Goal: Task Accomplishment & Management: Use online tool/utility

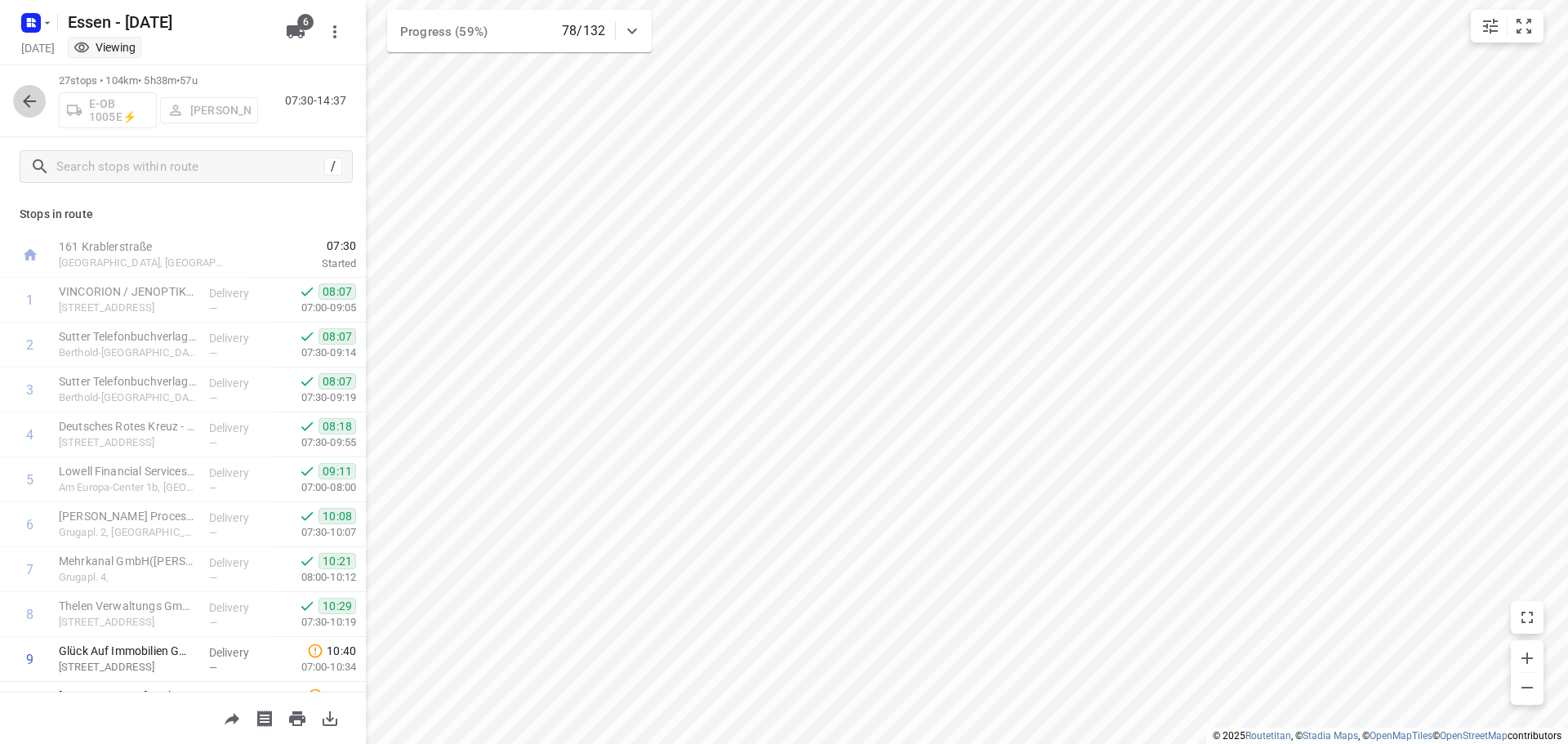
click at [27, 103] on icon "button" at bounding box center [29, 102] width 13 height 13
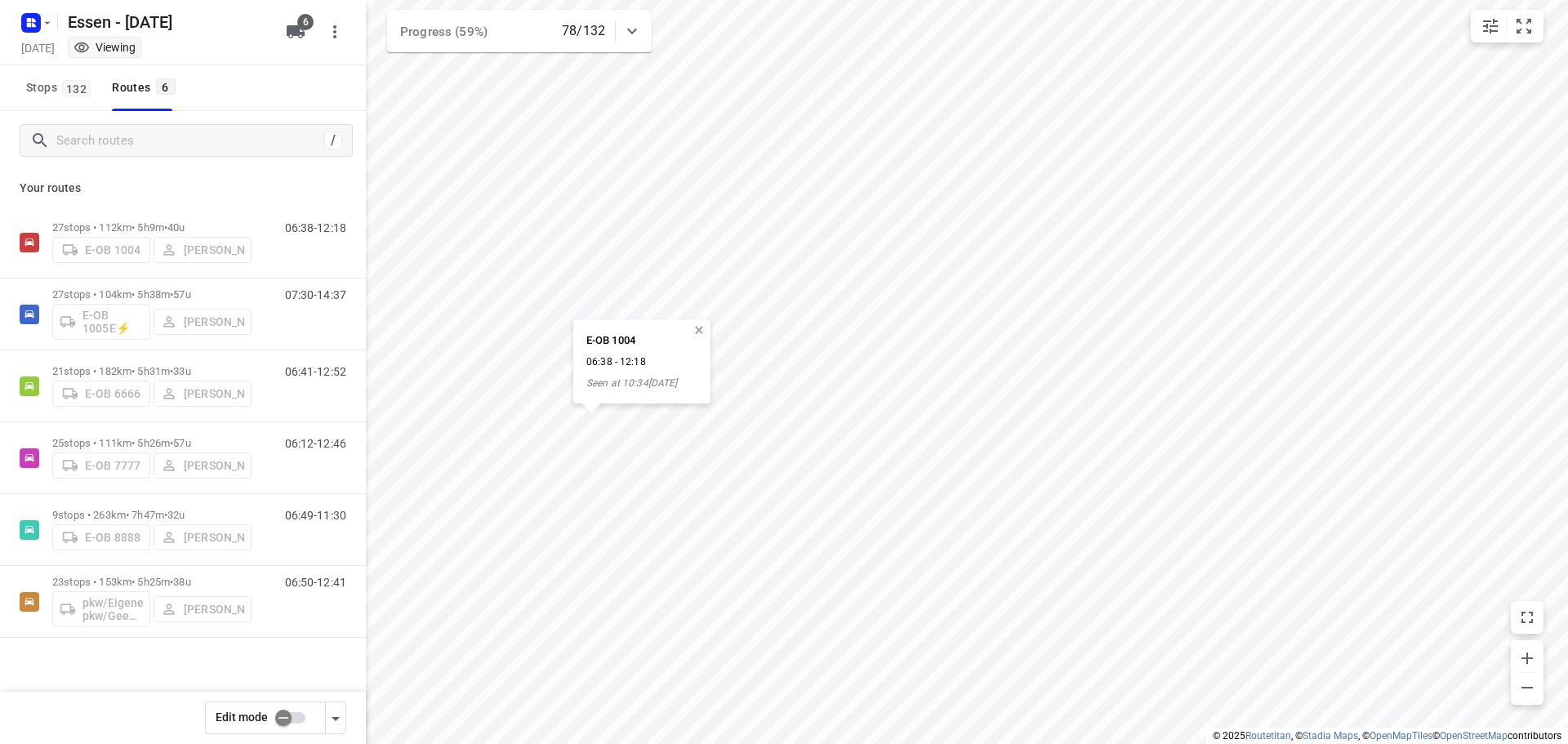
click at [706, 333] on button "button" at bounding box center [698, 330] width 14 height 14
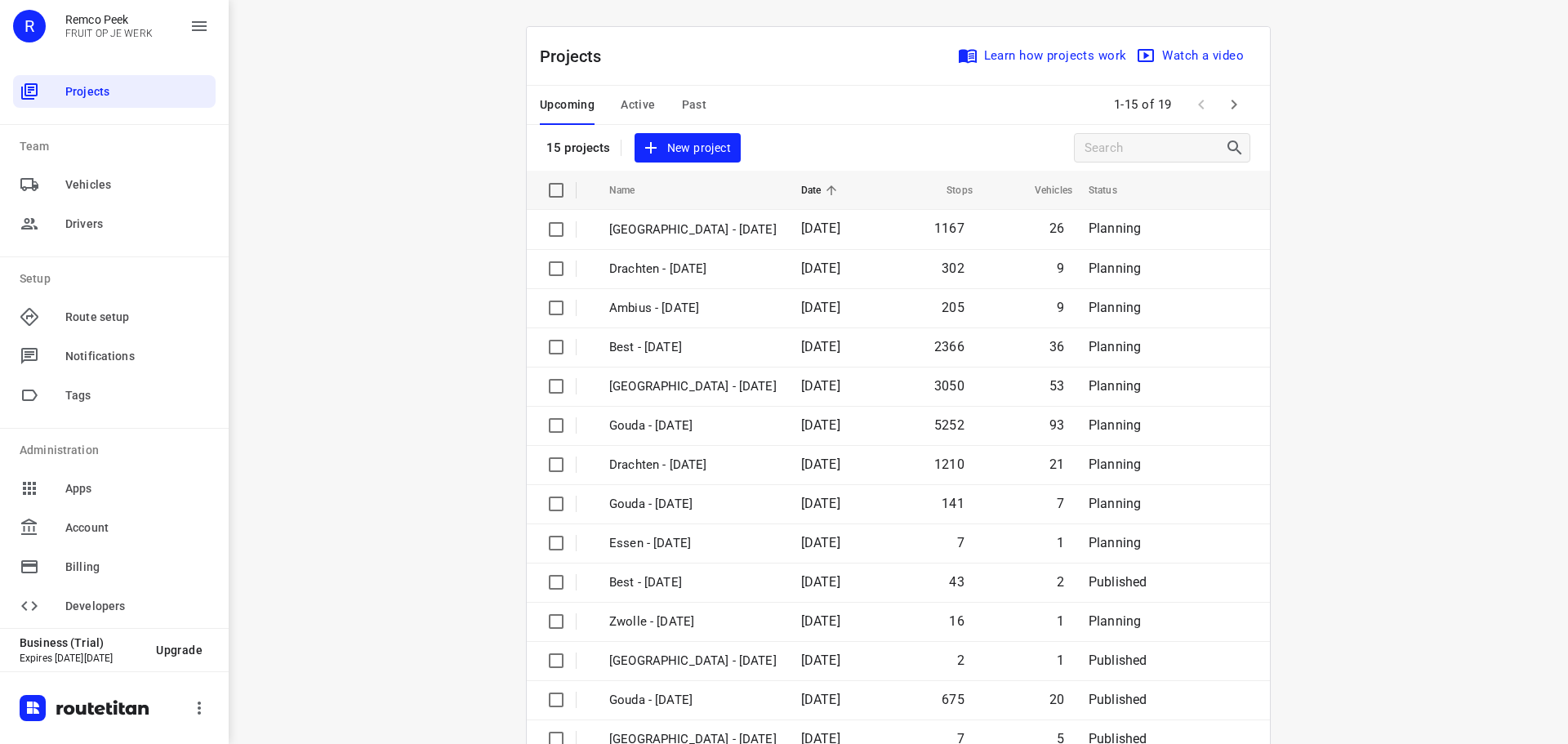
click at [631, 102] on span "Active" at bounding box center [638, 105] width 34 height 20
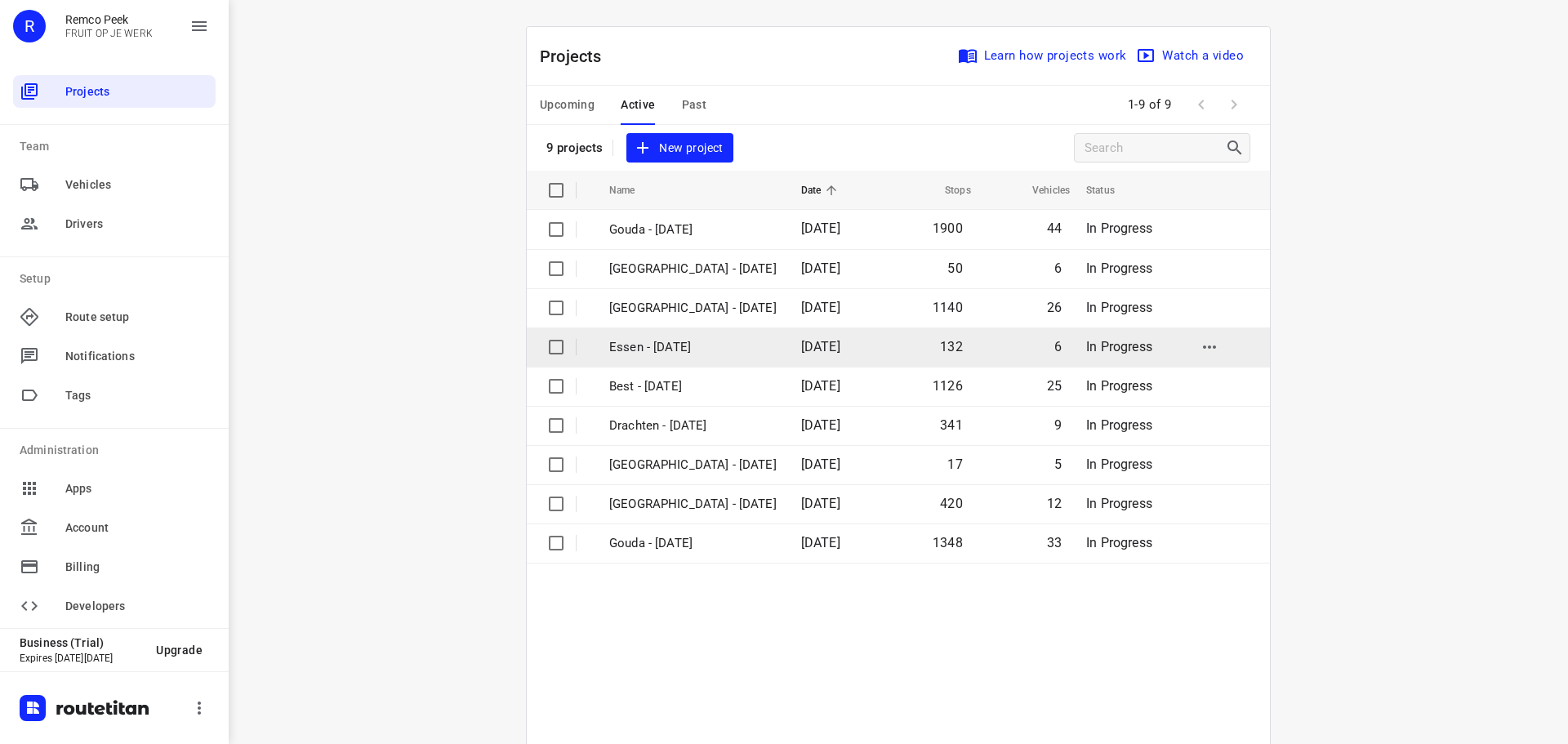
click at [694, 345] on p "Essen - [DATE]" at bounding box center [692, 347] width 167 height 18
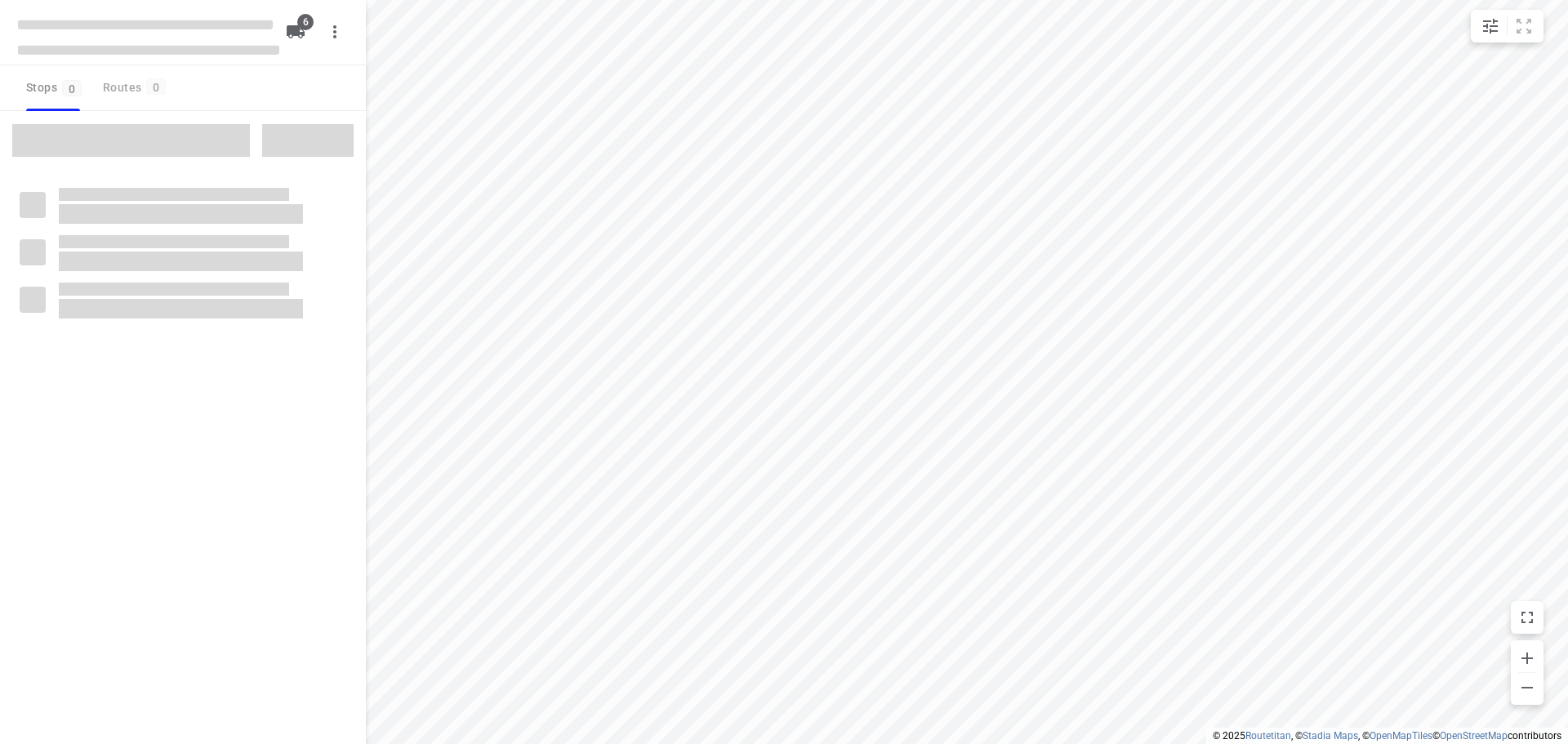
checkbox input "true"
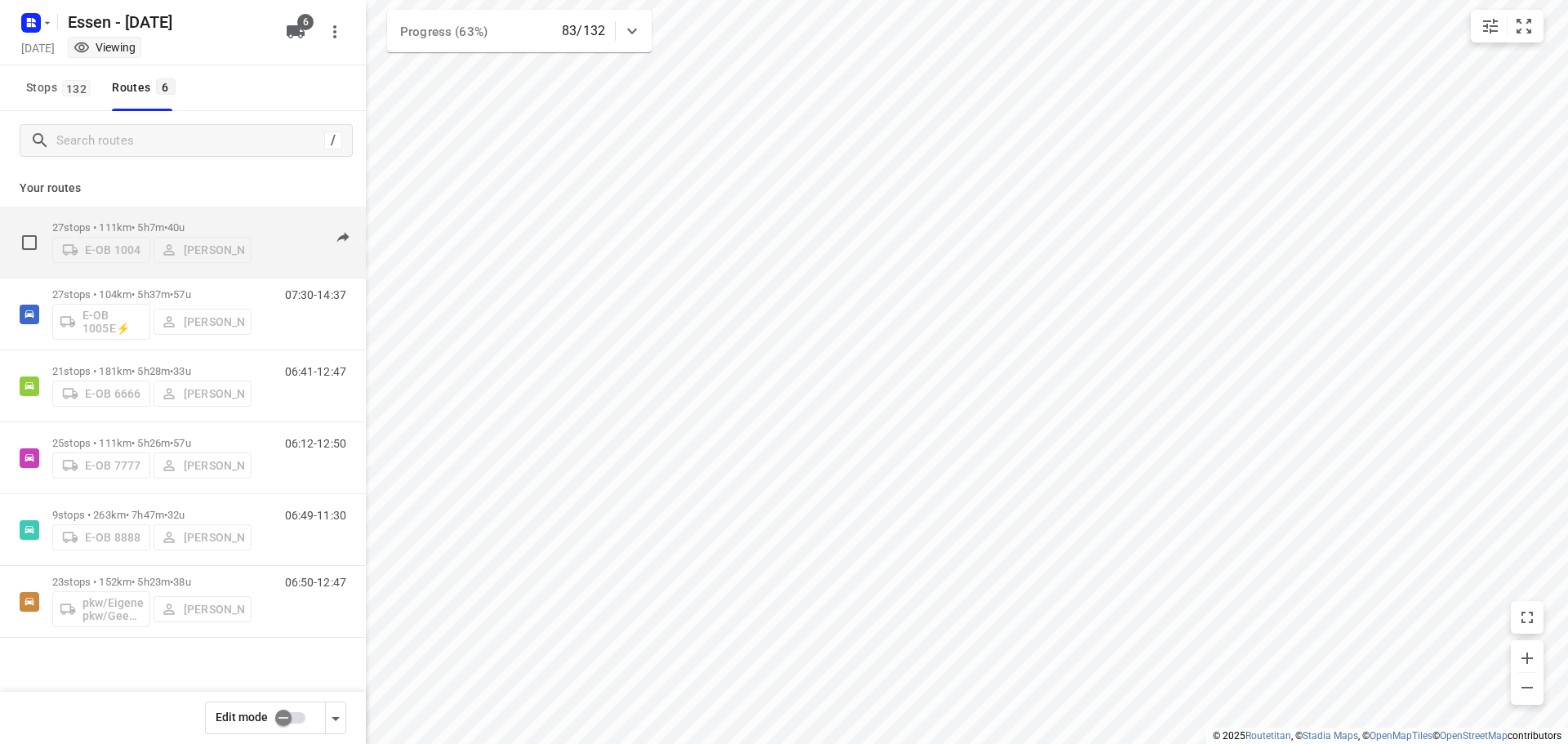
click at [148, 221] on p "27 stops • 111km • 5h7m • 40u" at bounding box center [151, 227] width 199 height 13
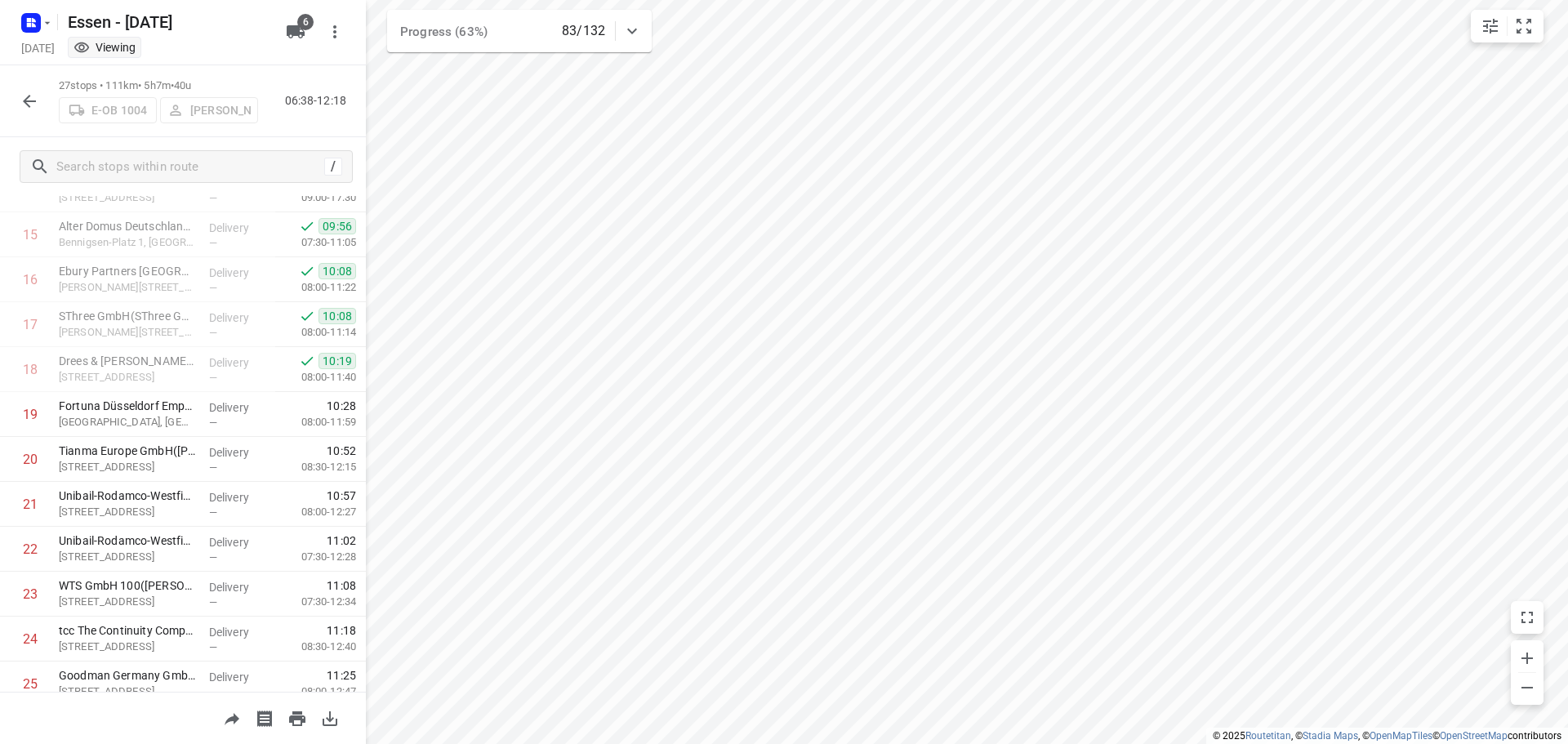
scroll to position [817, 0]
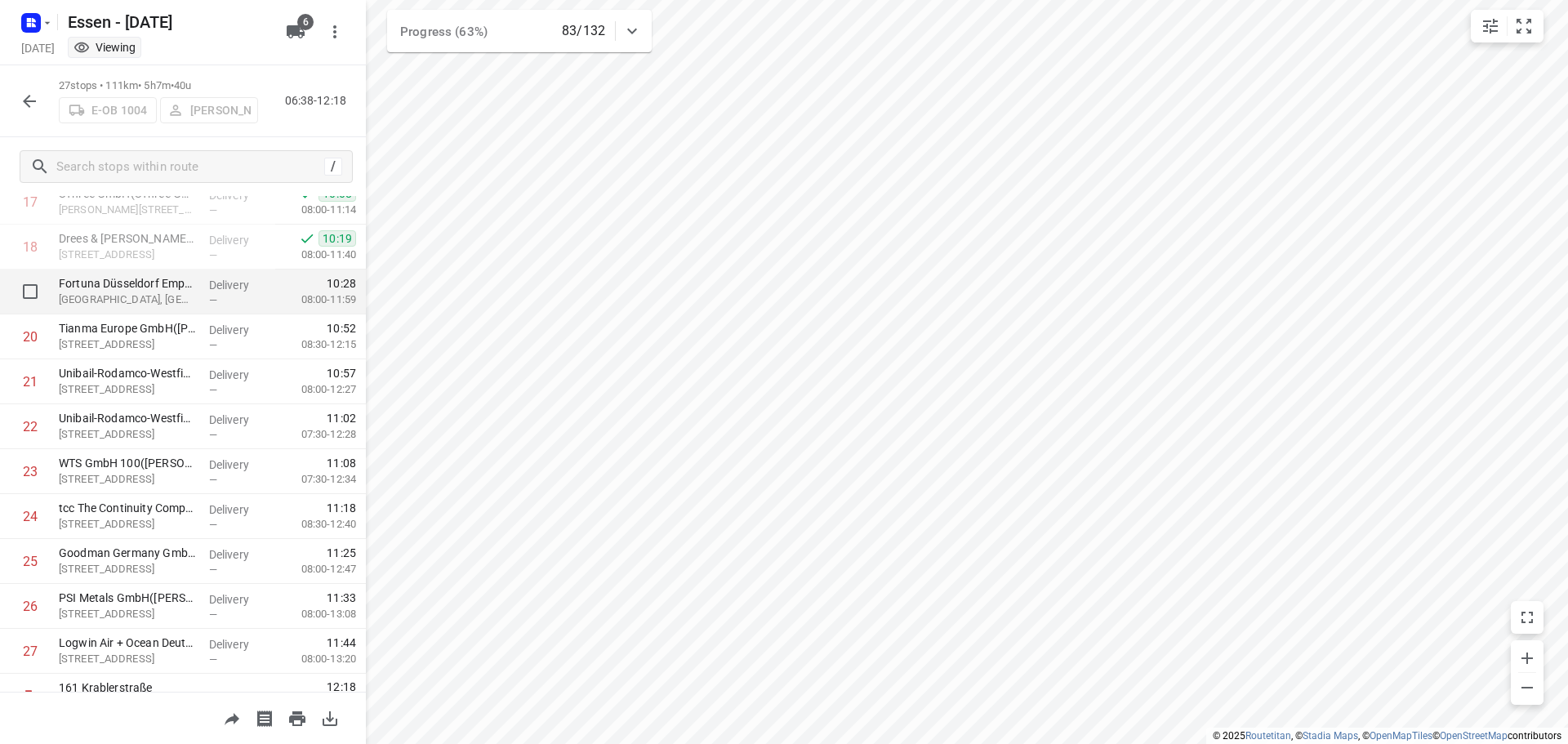
click at [210, 291] on p "Delivery" at bounding box center [239, 284] width 61 height 16
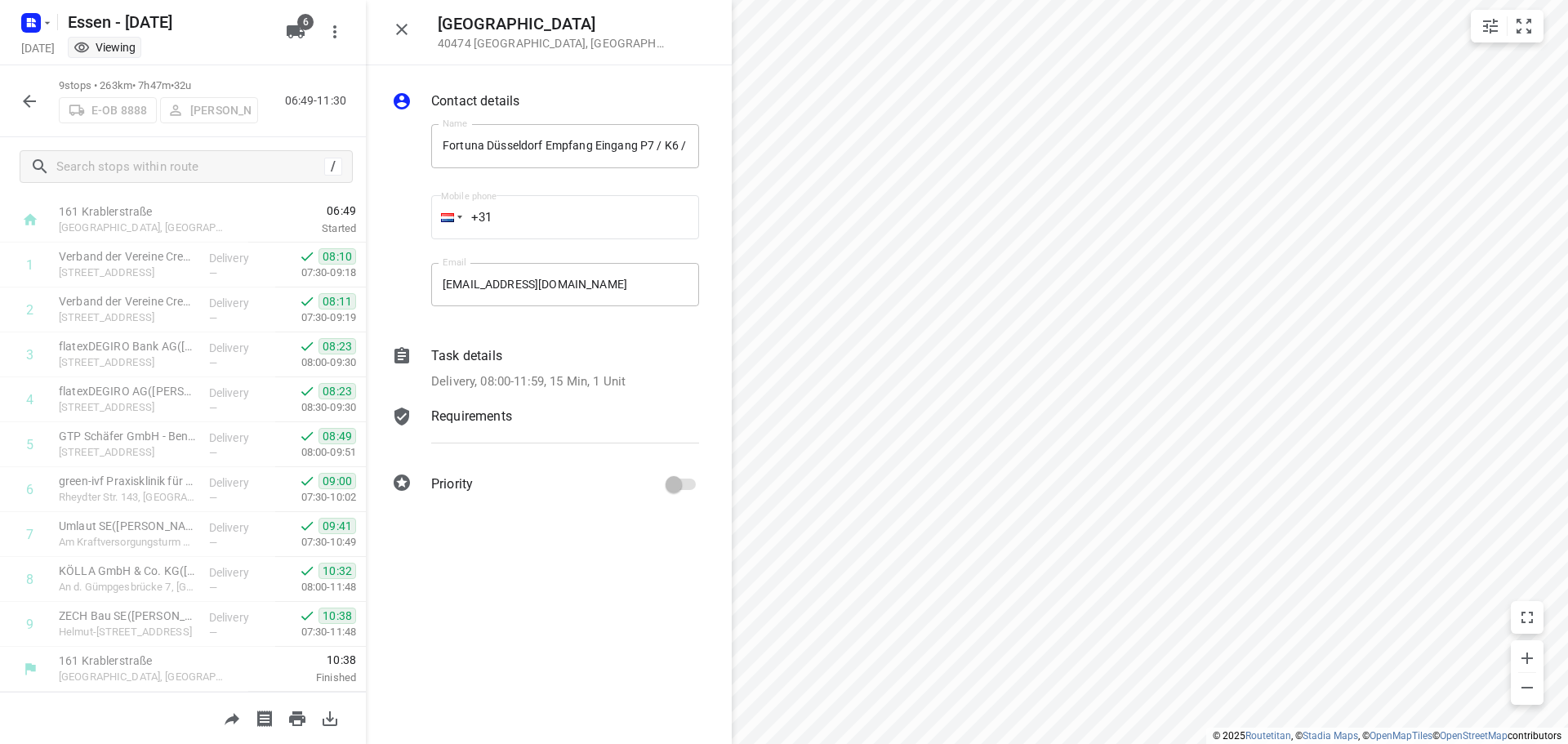
scroll to position [35, 0]
click at [20, 105] on icon "button" at bounding box center [29, 101] width 19 height 19
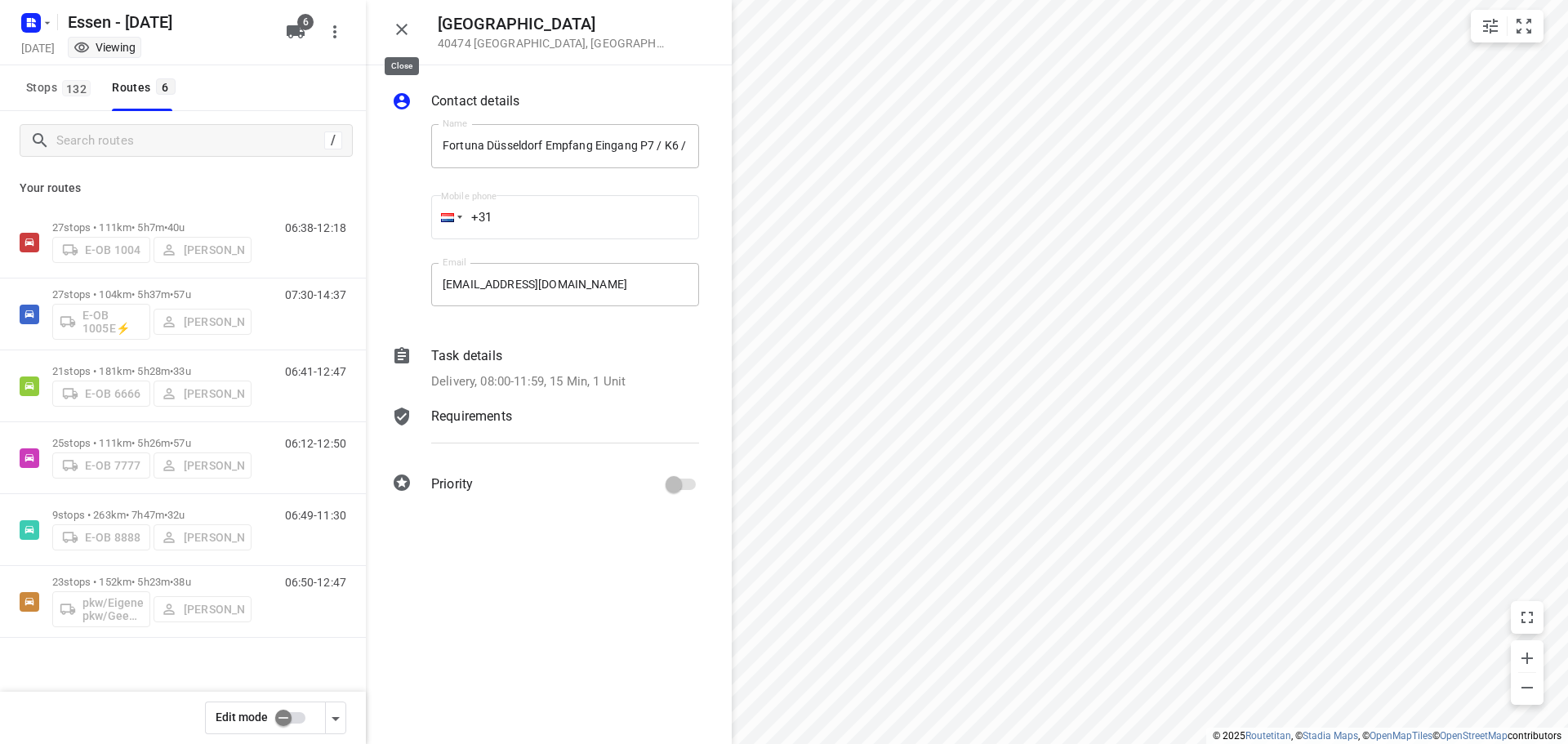
click at [403, 31] on icon "button" at bounding box center [402, 29] width 12 height 12
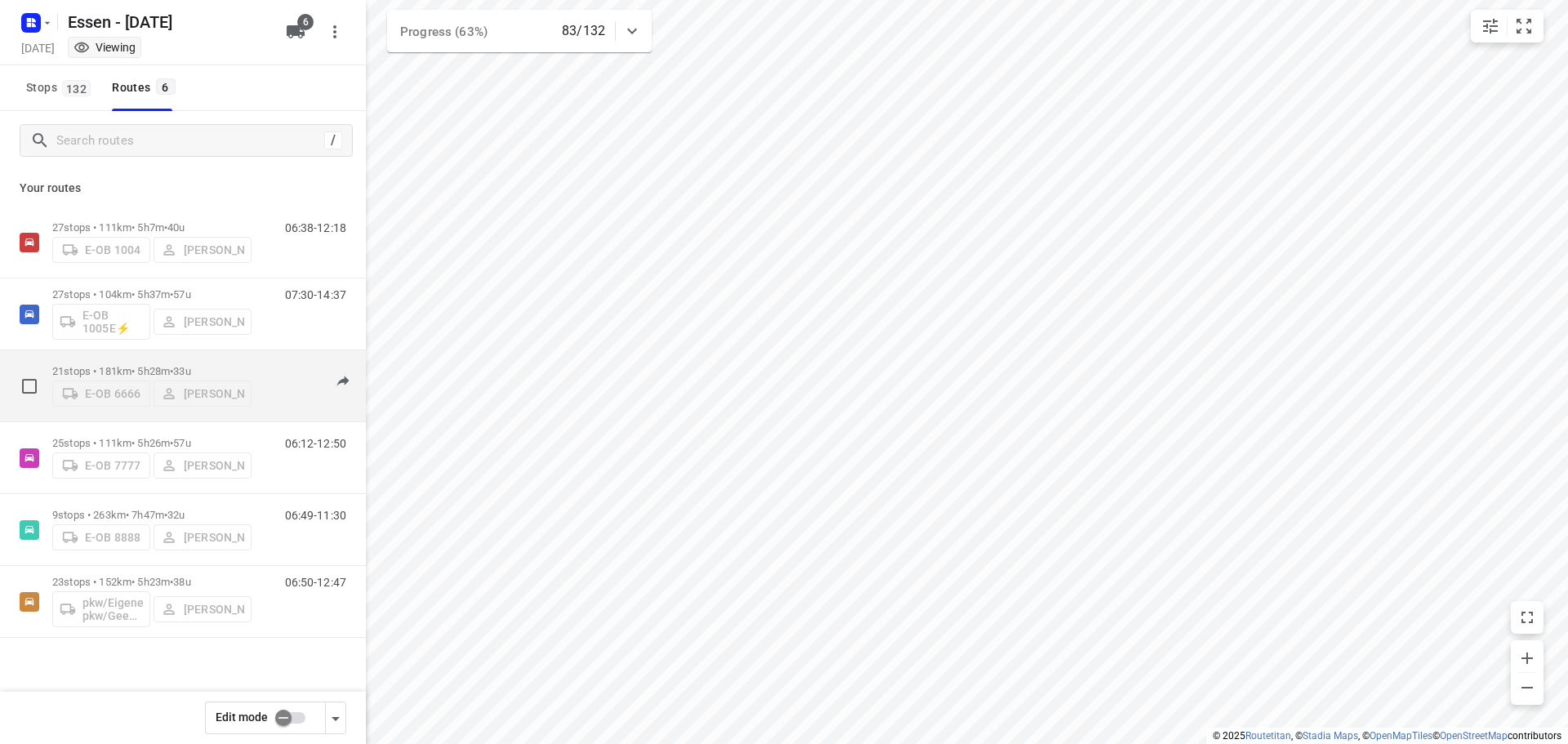
click at [176, 368] on p "21 stops • 181km • 5h28m • [DATE]" at bounding box center [151, 371] width 199 height 13
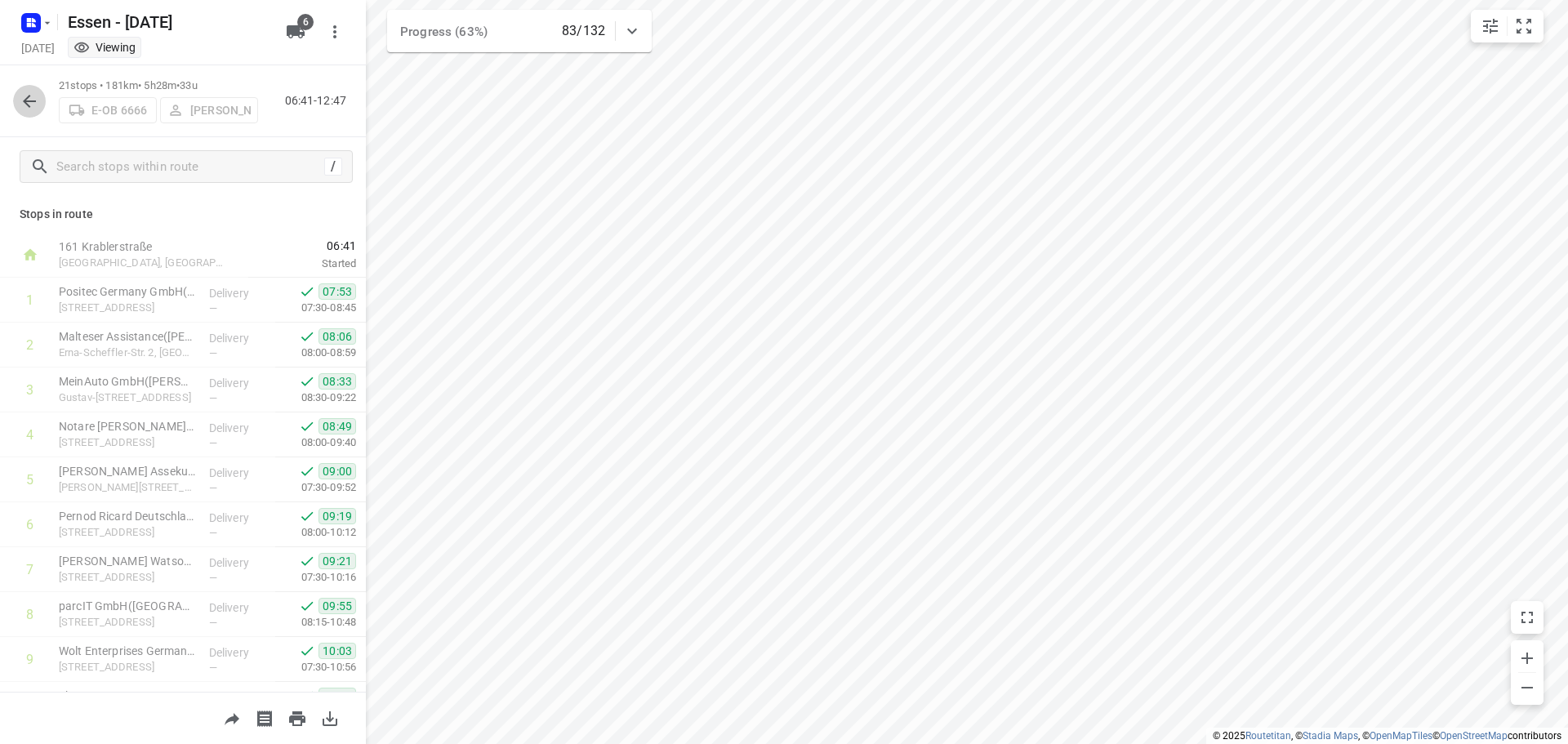
click at [34, 102] on icon "button" at bounding box center [29, 101] width 19 height 19
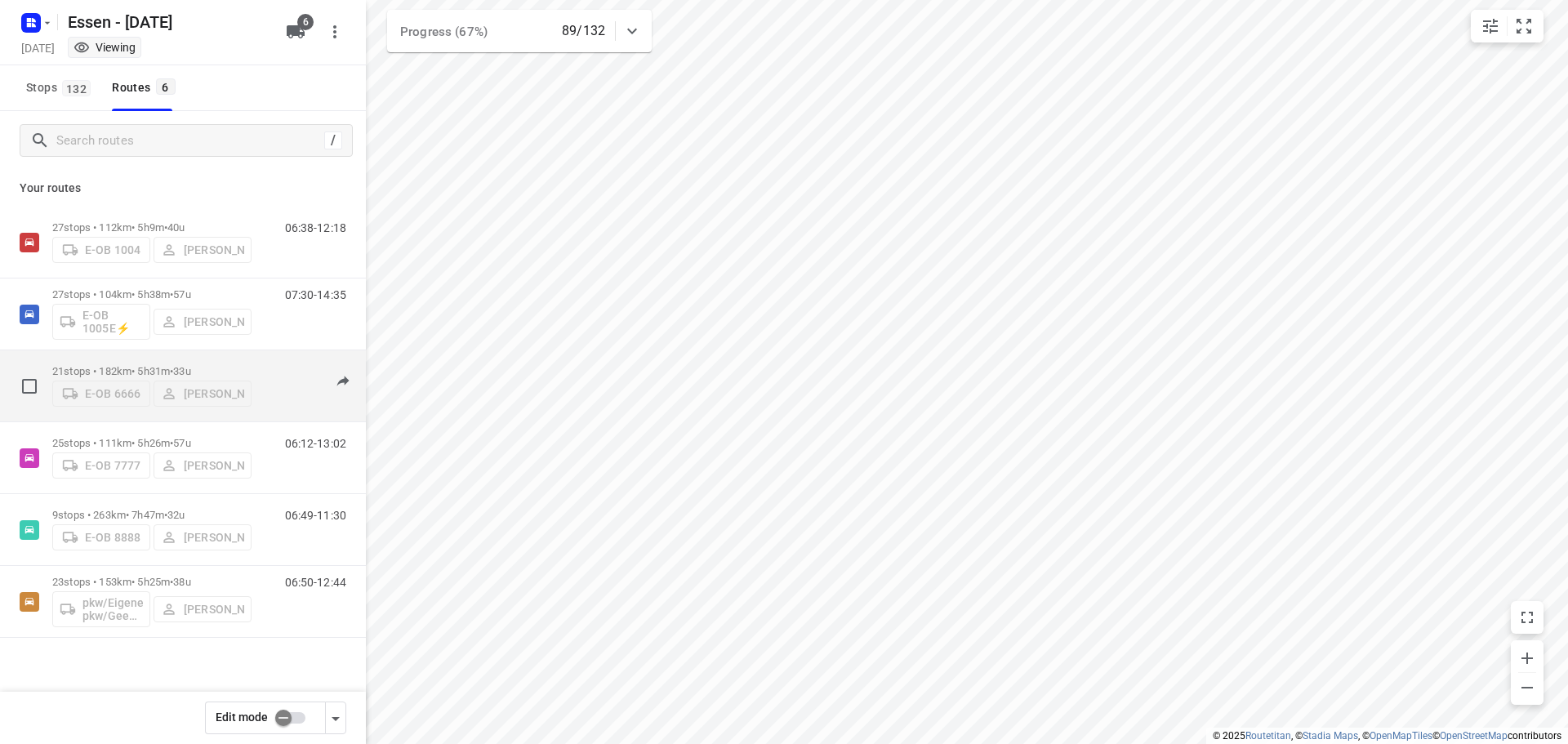
click at [137, 366] on p "21 stops • 182km • 5h31m • [DATE]" at bounding box center [151, 371] width 199 height 13
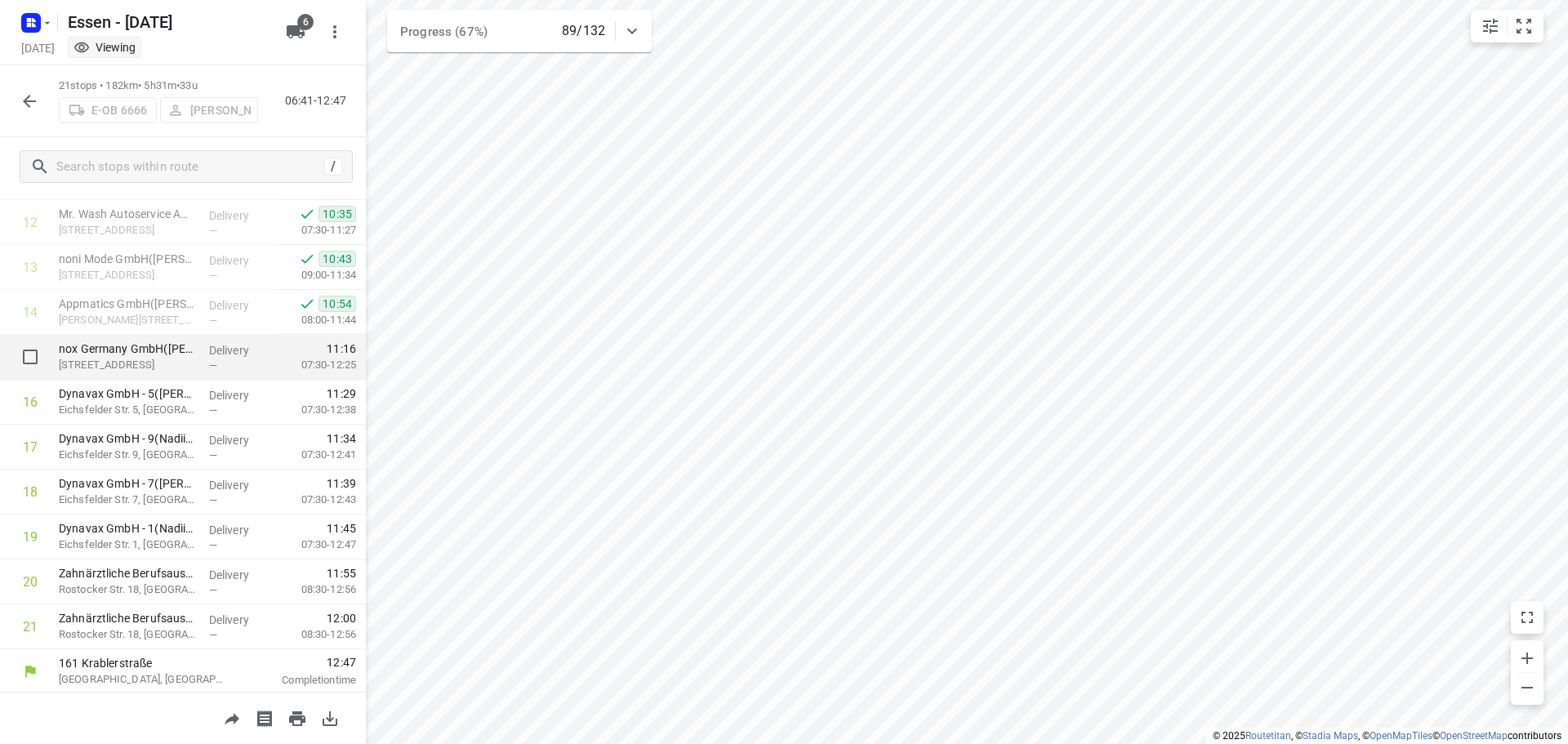
scroll to position [574, 0]
click at [33, 102] on icon "button" at bounding box center [29, 101] width 19 height 19
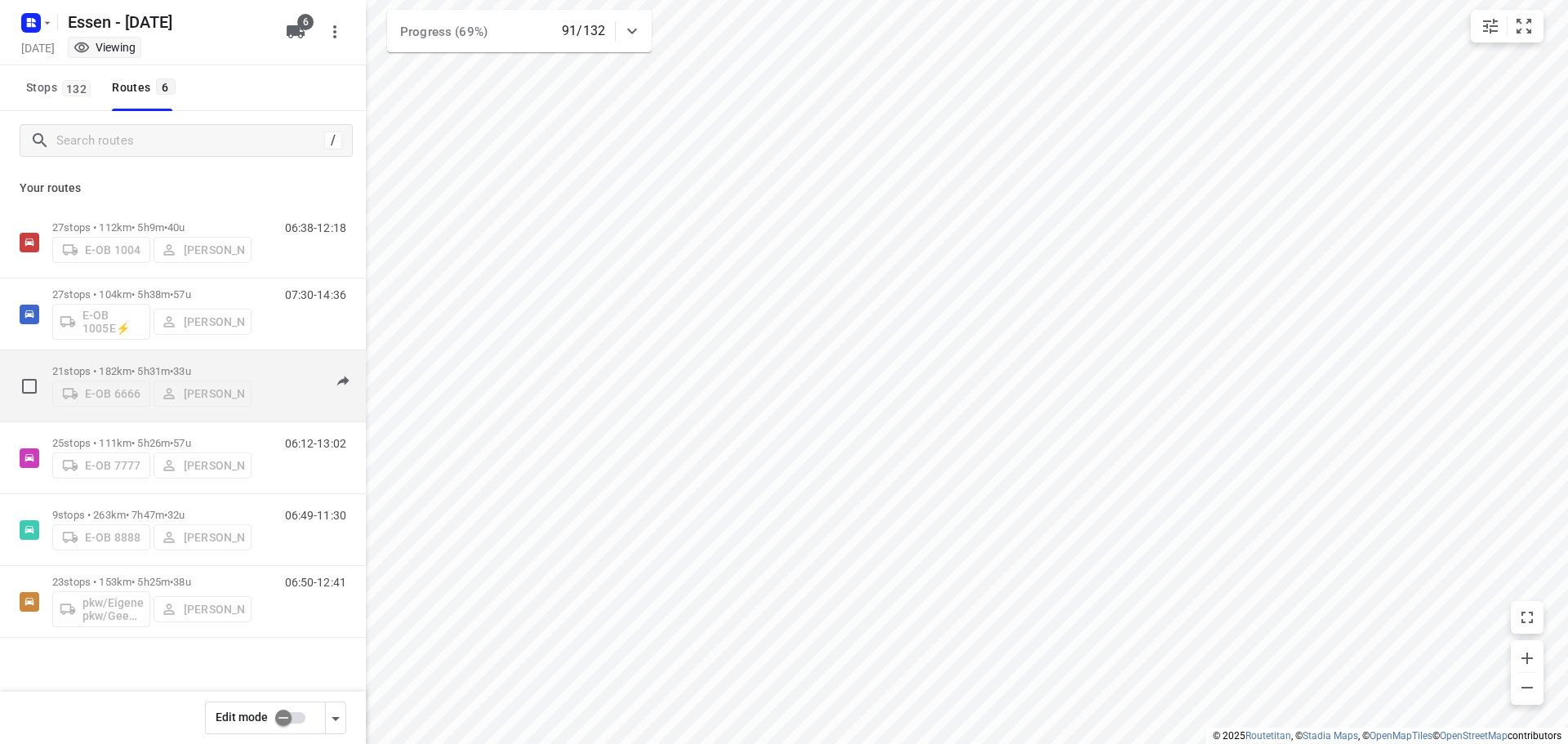
click at [145, 368] on p "21 stops • 182km • 5h31m • [DATE]" at bounding box center [151, 371] width 199 height 13
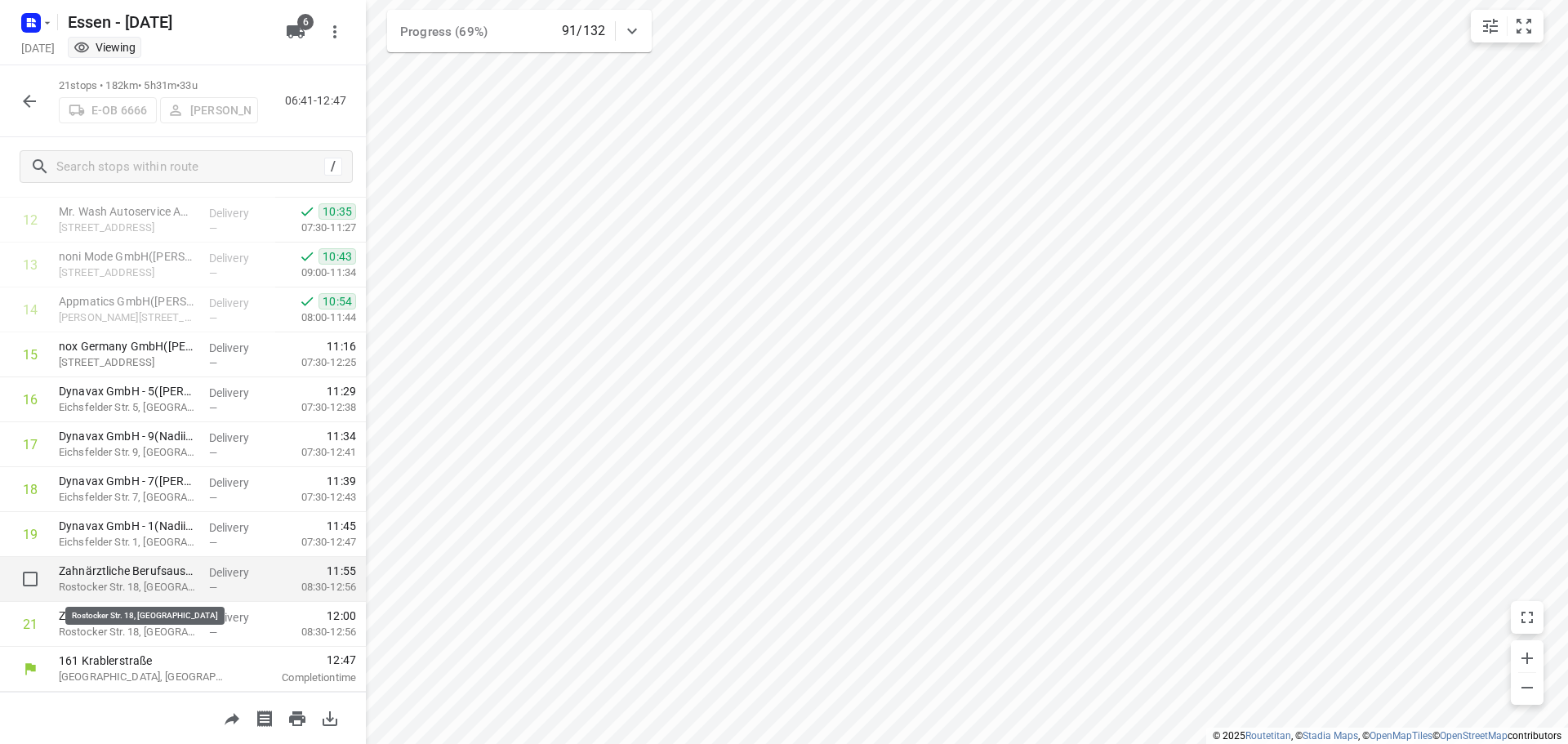
click at [139, 583] on p "Rostocker Str. 18, [GEOGRAPHIC_DATA]" at bounding box center [127, 587] width 137 height 16
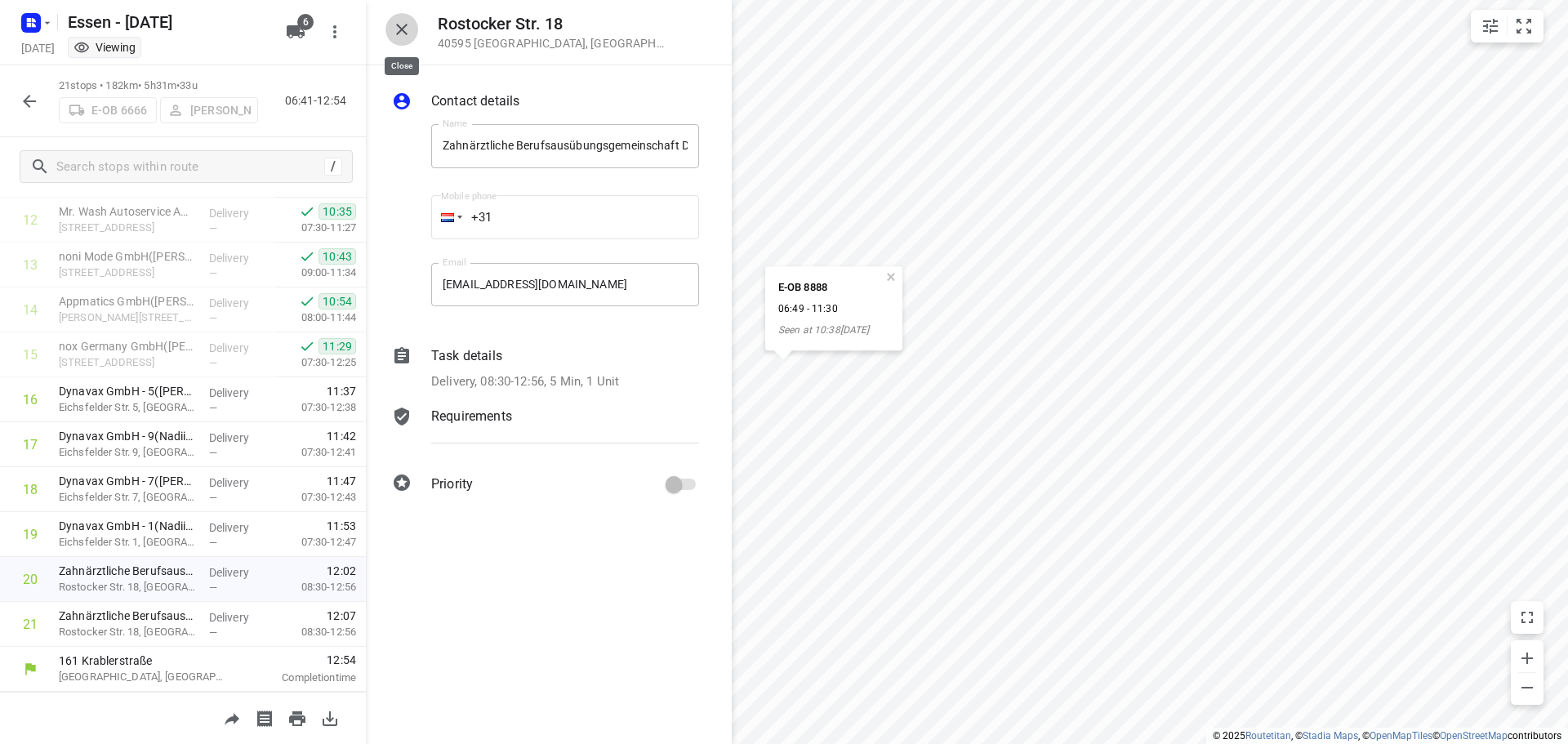
click at [399, 28] on icon "button" at bounding box center [402, 29] width 12 height 12
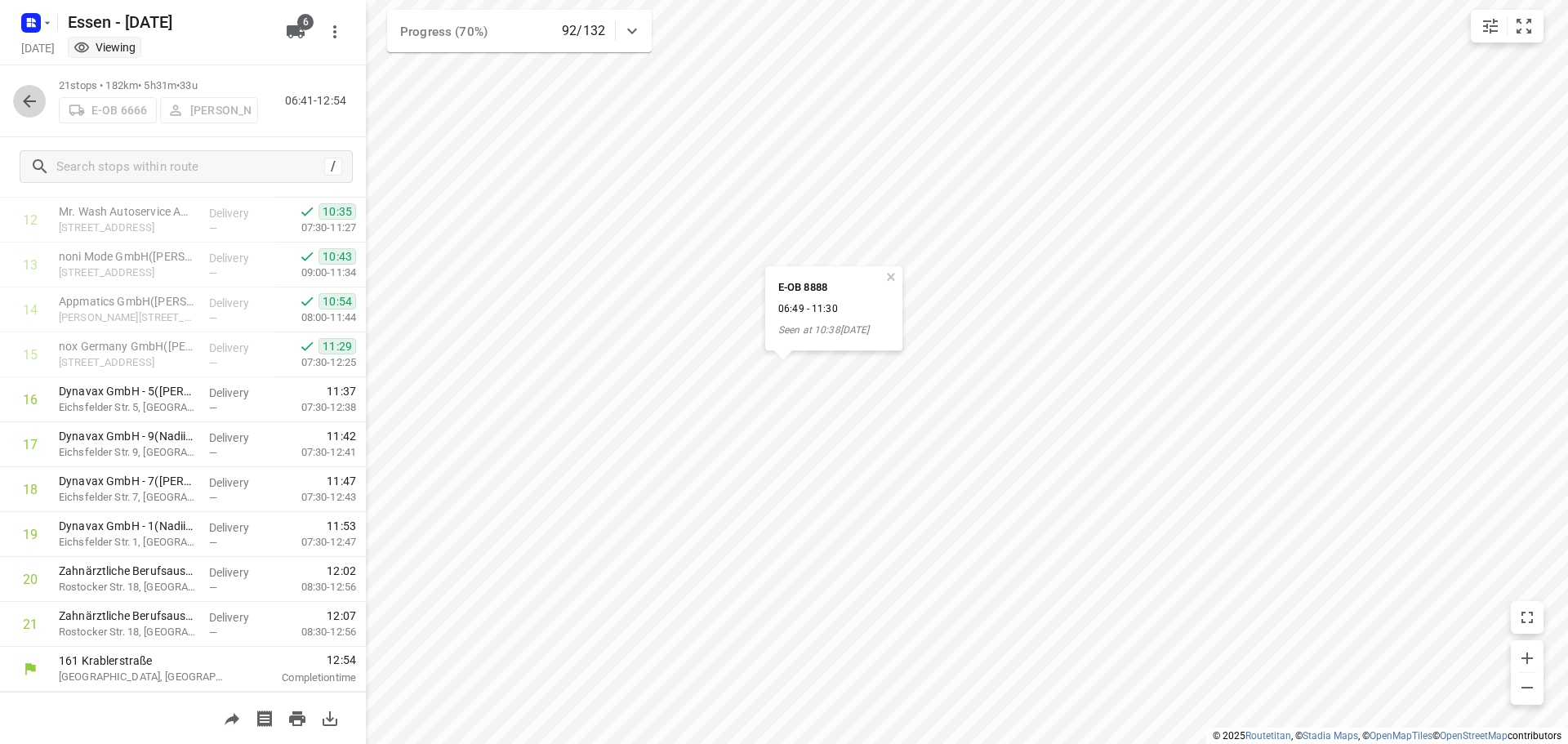
click at [21, 108] on icon "button" at bounding box center [29, 101] width 19 height 19
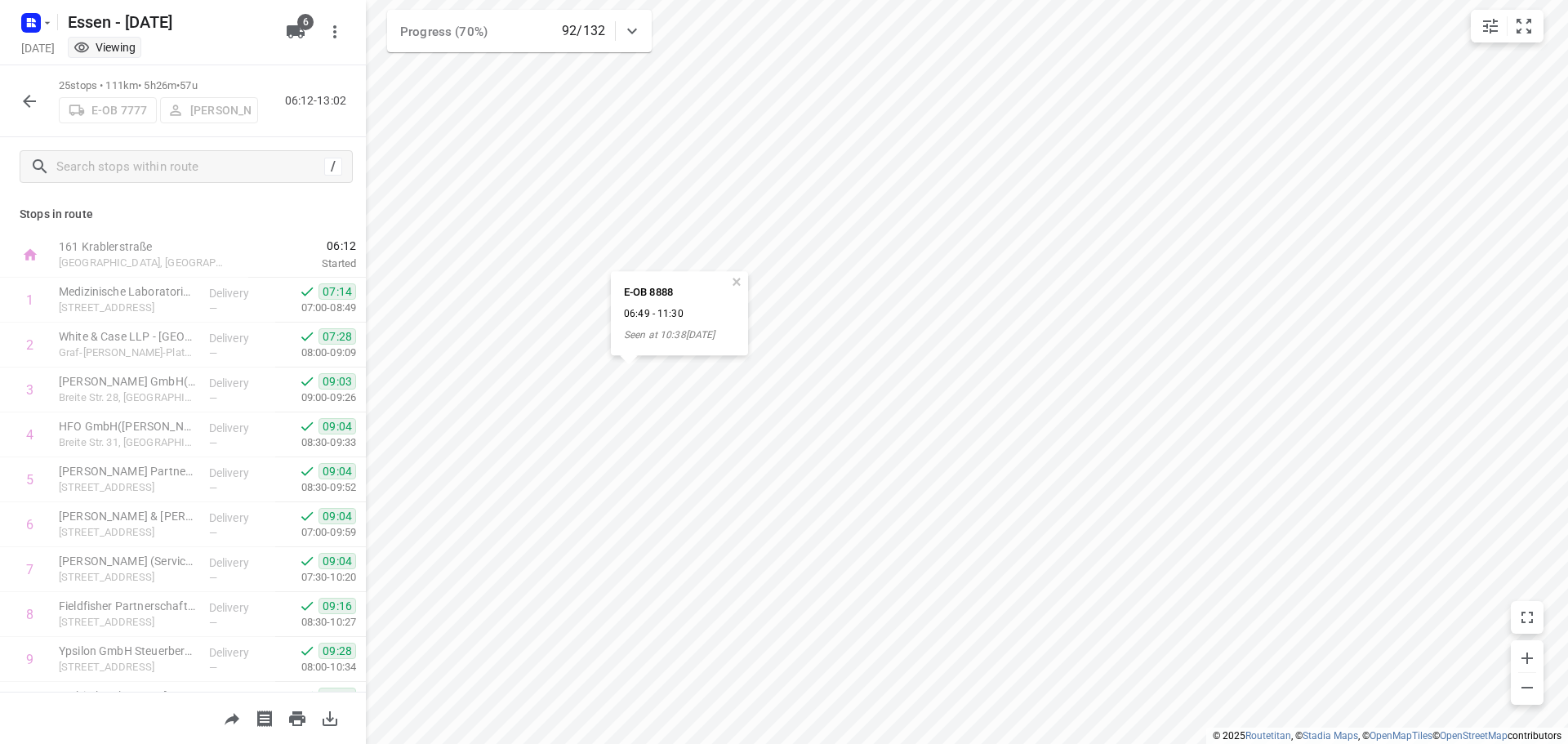
click at [36, 103] on icon "button" at bounding box center [29, 101] width 19 height 19
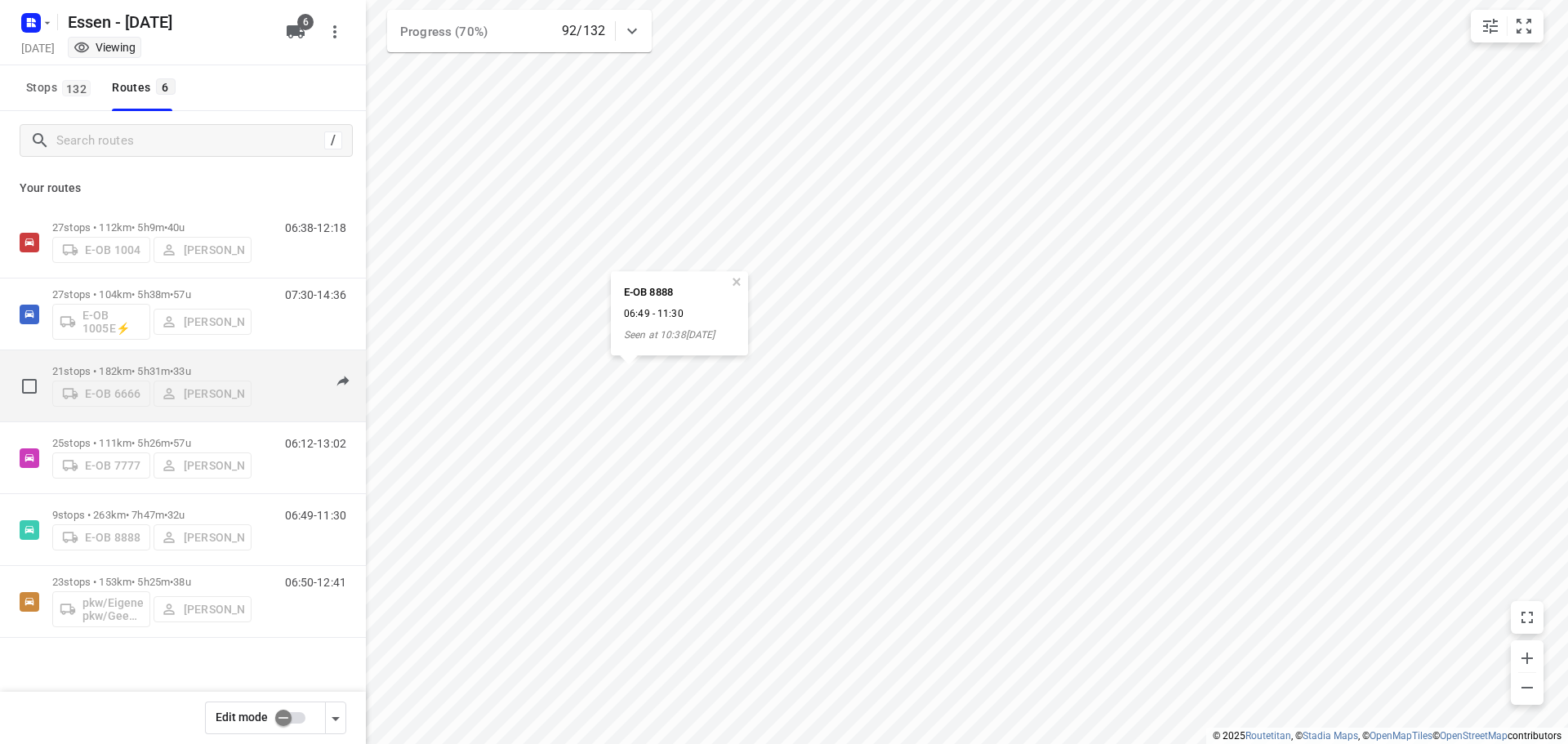
click at [114, 367] on p "21 stops • 182km • 5h31m • 33u" at bounding box center [151, 371] width 199 height 13
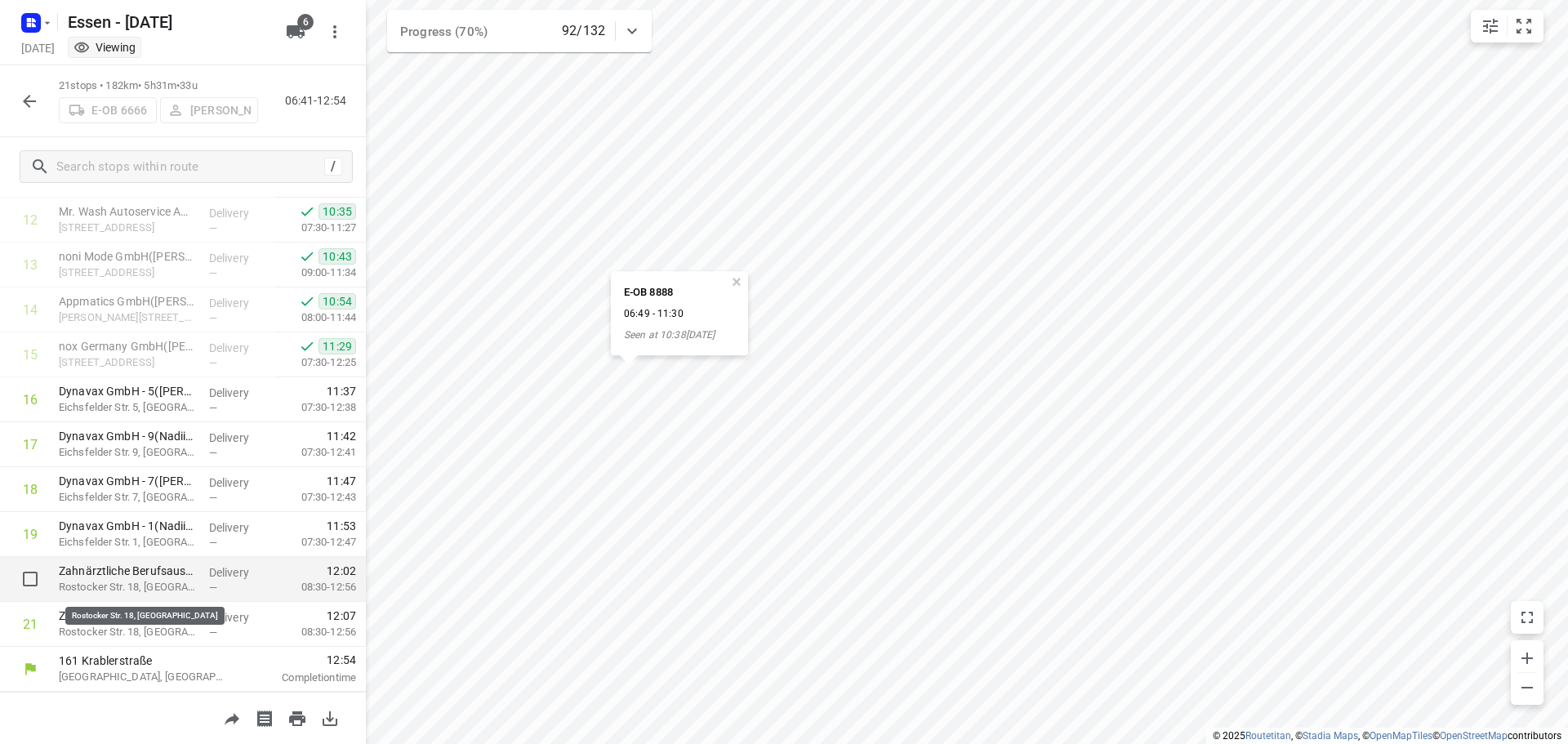
click at [178, 585] on p "Rostocker Str. 18, [GEOGRAPHIC_DATA]" at bounding box center [127, 587] width 137 height 16
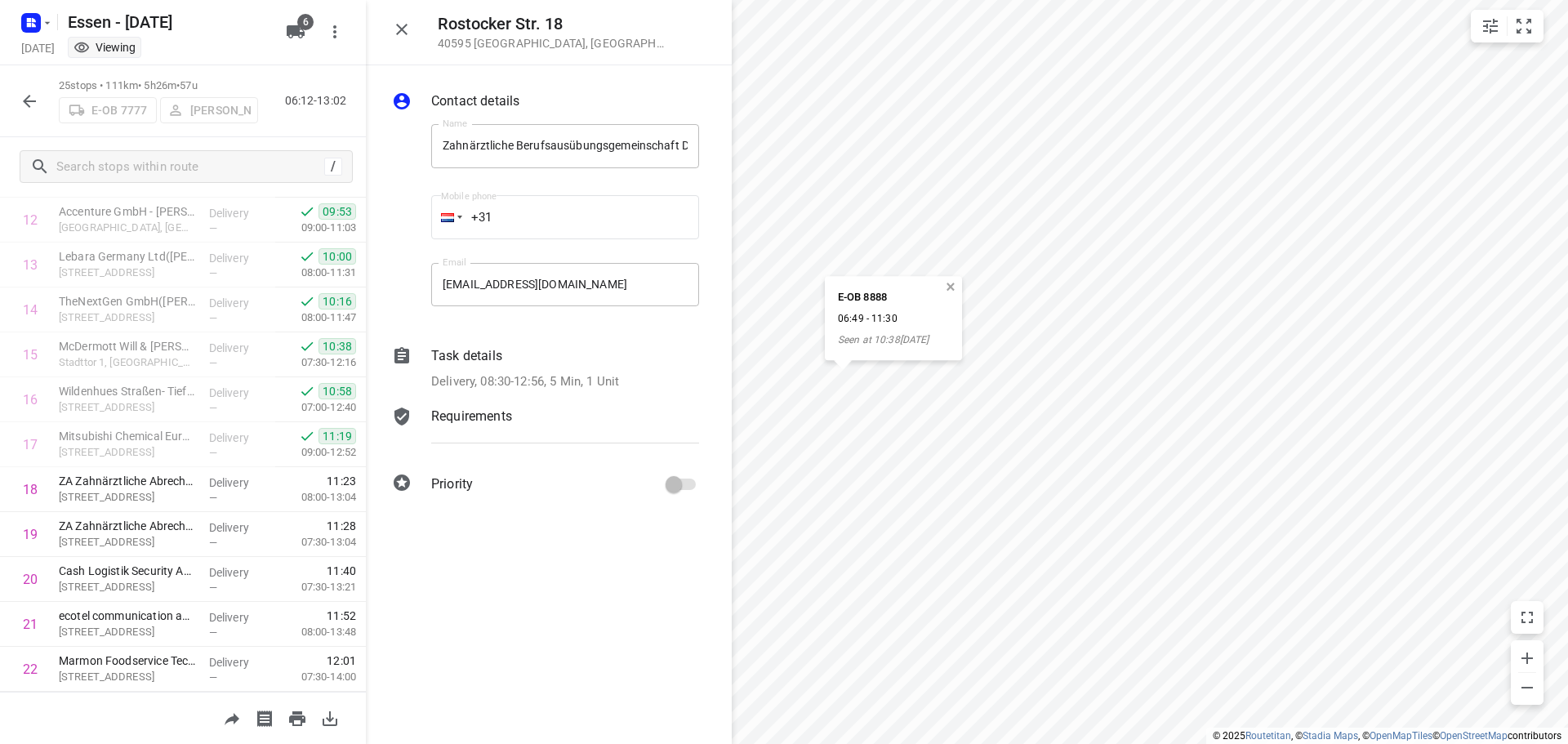
click at [953, 288] on button "button" at bounding box center [950, 287] width 14 height 14
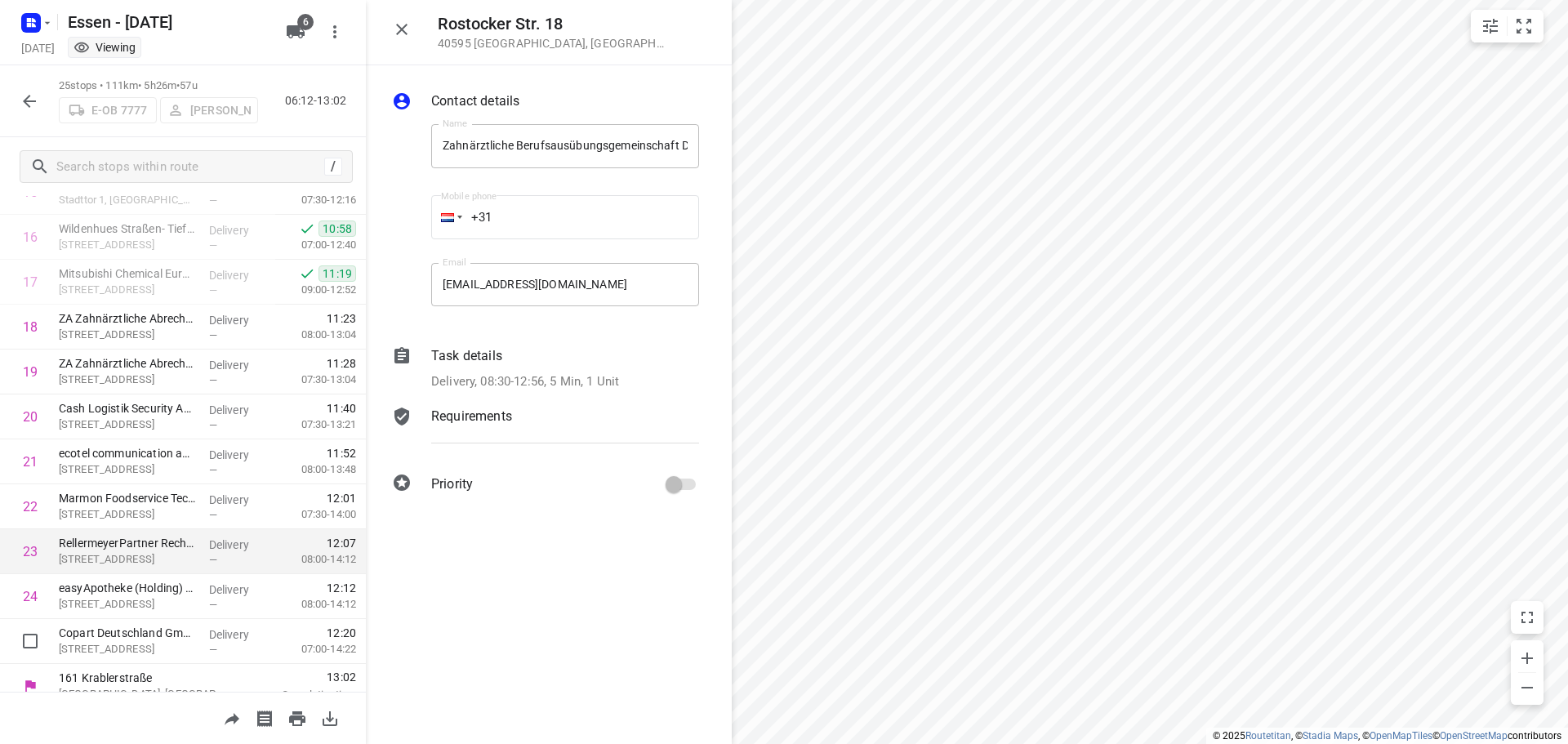
scroll to position [754, 0]
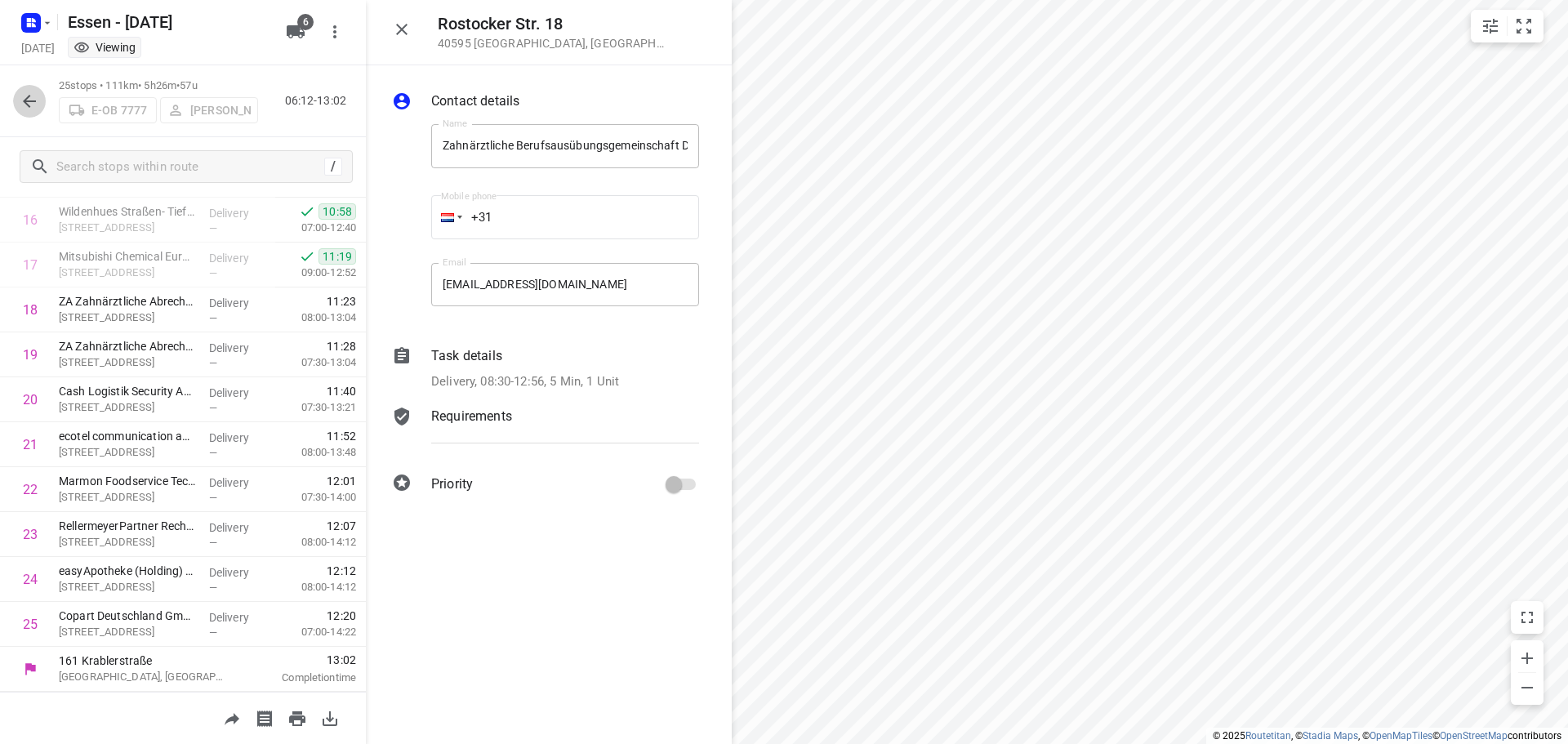
click at [34, 101] on icon "button" at bounding box center [29, 102] width 13 height 13
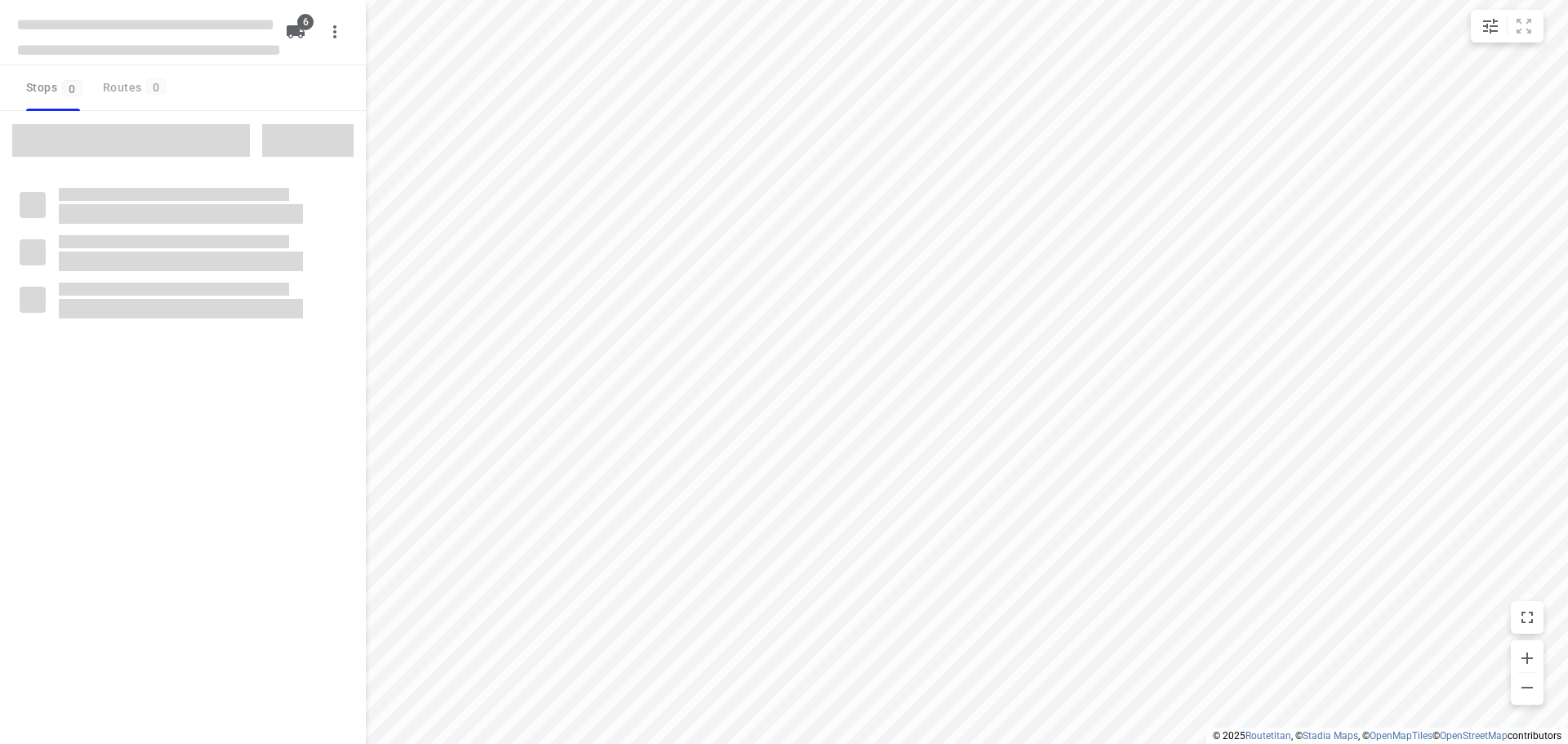
checkbox input "true"
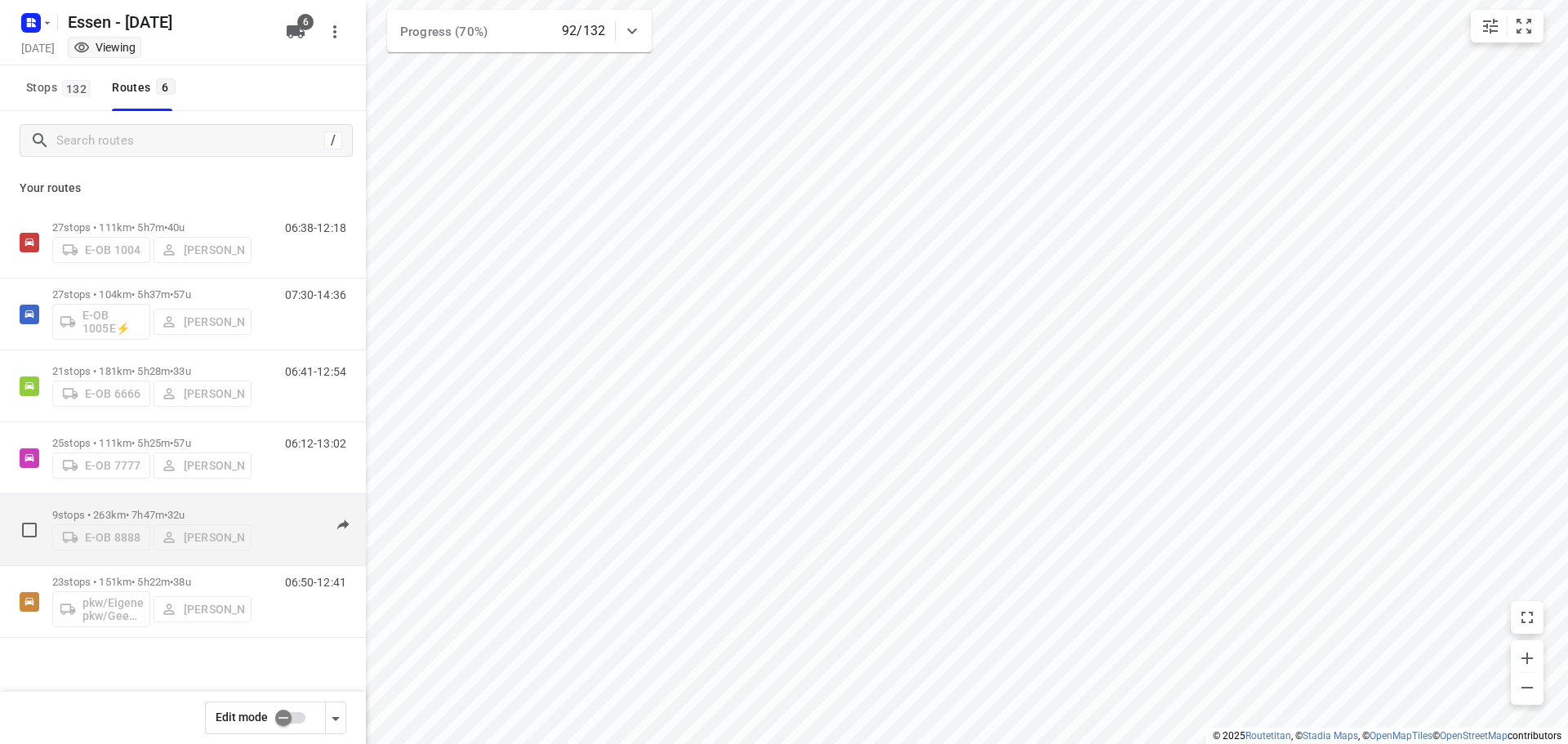
click at [145, 514] on p "9 stops • 263km • 7h47m • [DATE]" at bounding box center [151, 514] width 199 height 13
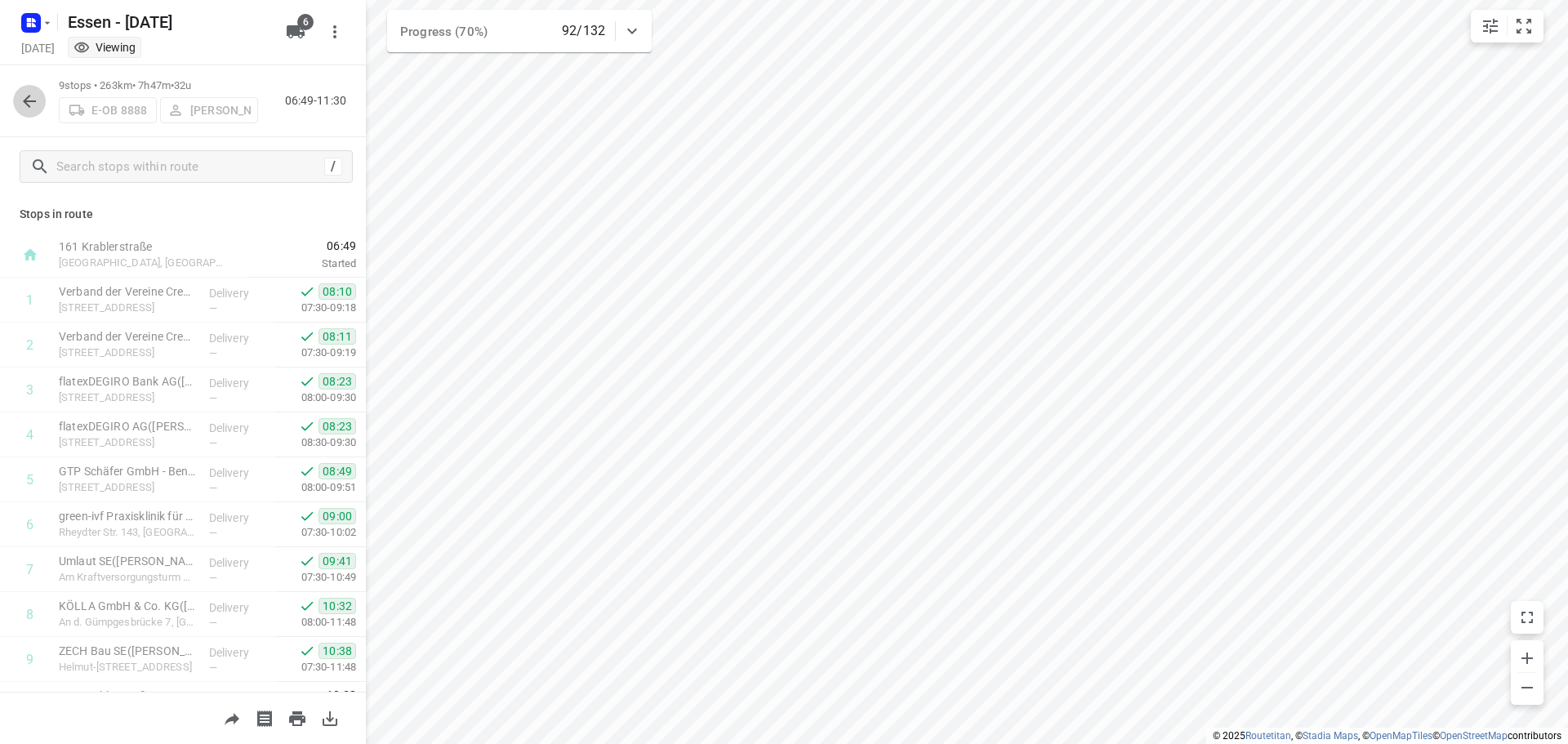
click at [30, 102] on icon "button" at bounding box center [29, 101] width 19 height 19
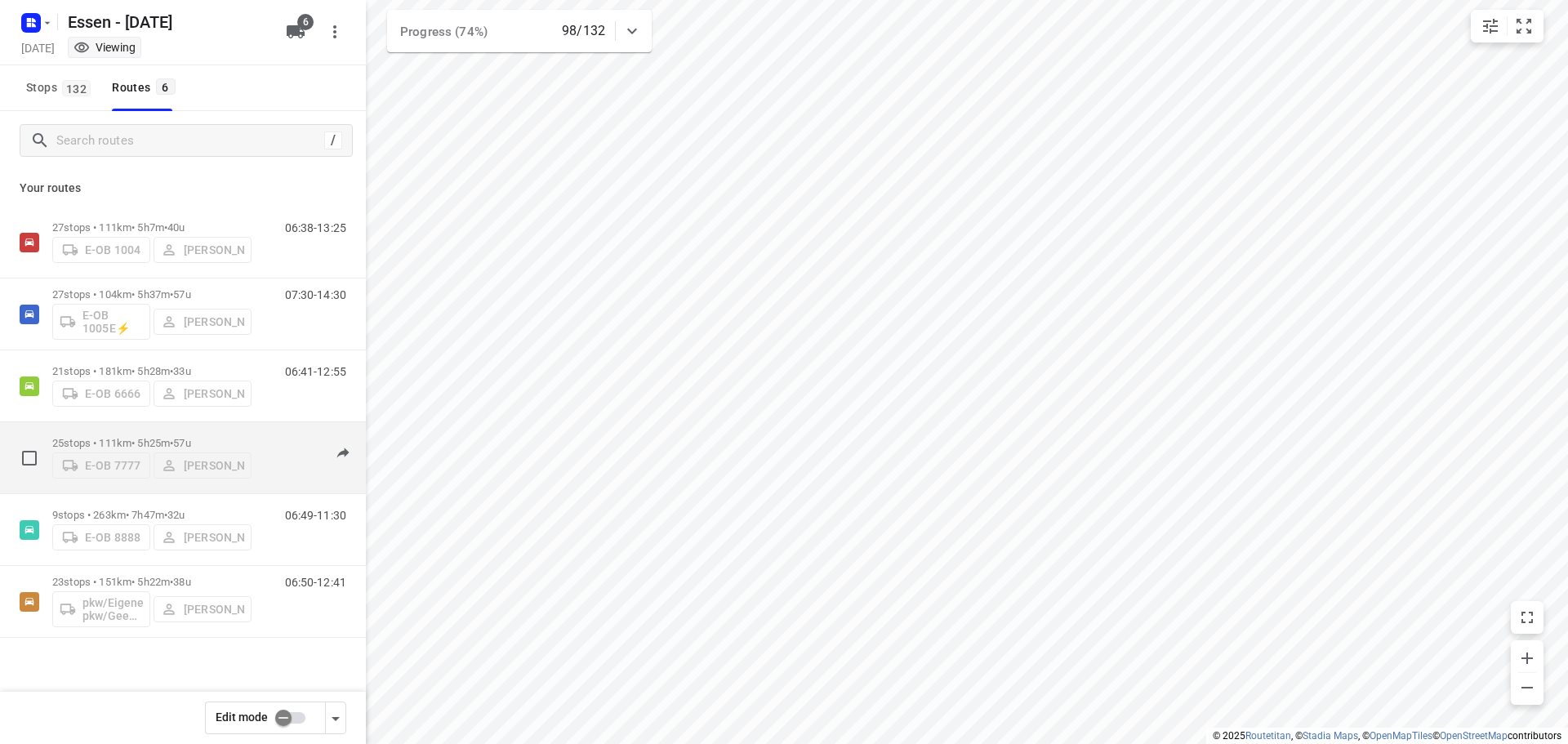
click at [139, 439] on p "25 stops • 111km • 5h25m • [DATE]" at bounding box center [151, 443] width 199 height 13
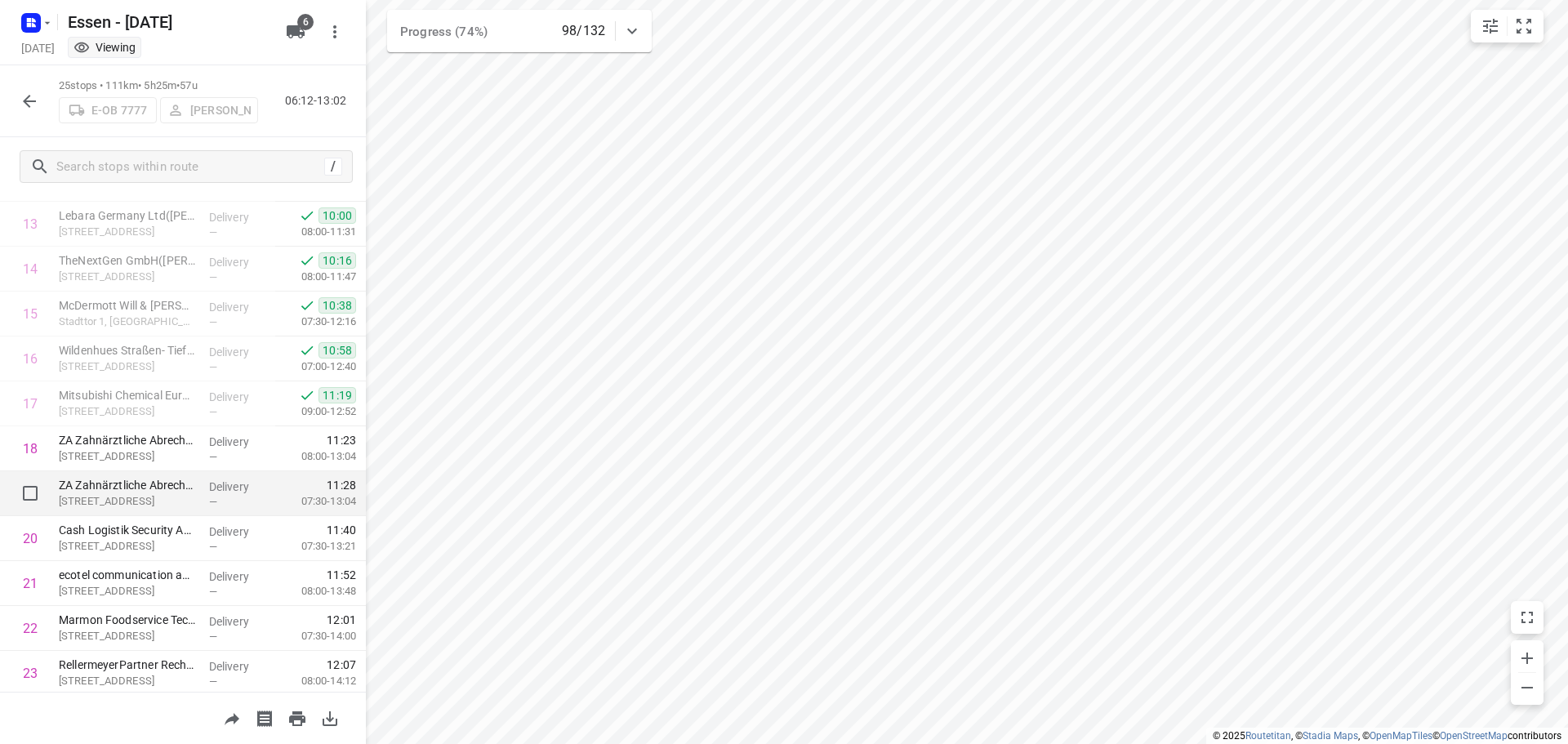
scroll to position [736, 0]
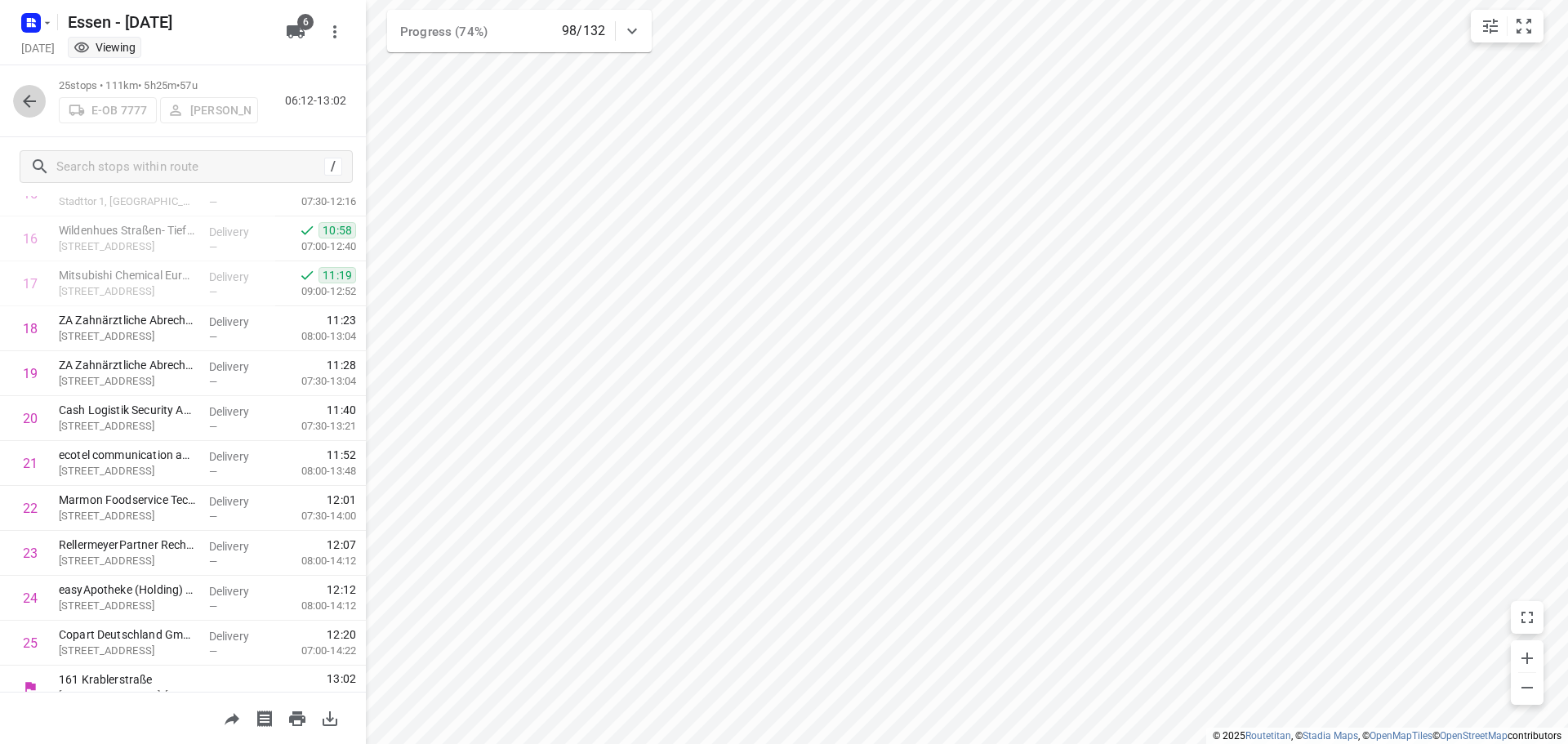
click at [32, 99] on icon "button" at bounding box center [29, 101] width 19 height 19
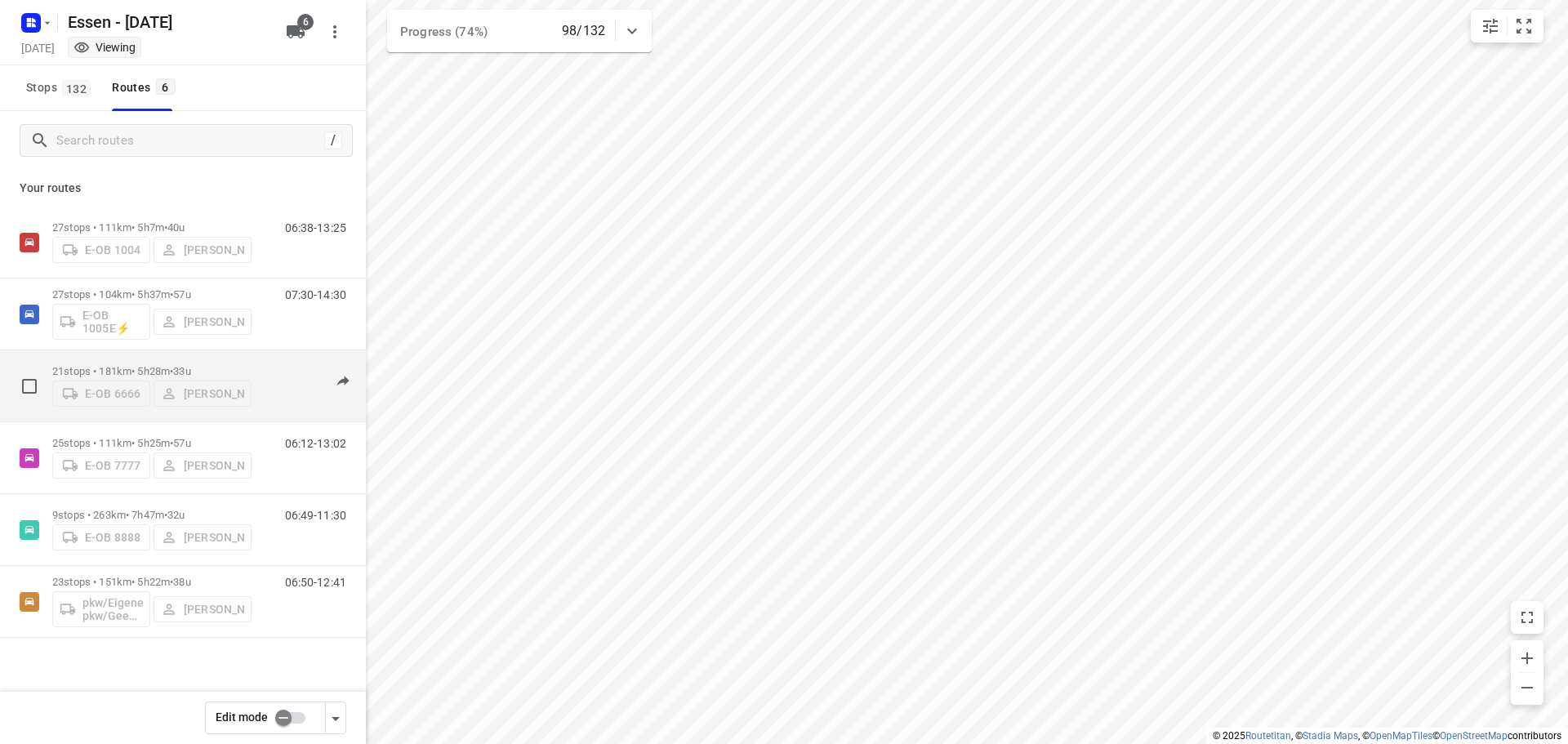
click at [156, 368] on p "21 stops • 181km • 5h28m • [DATE]" at bounding box center [151, 371] width 199 height 13
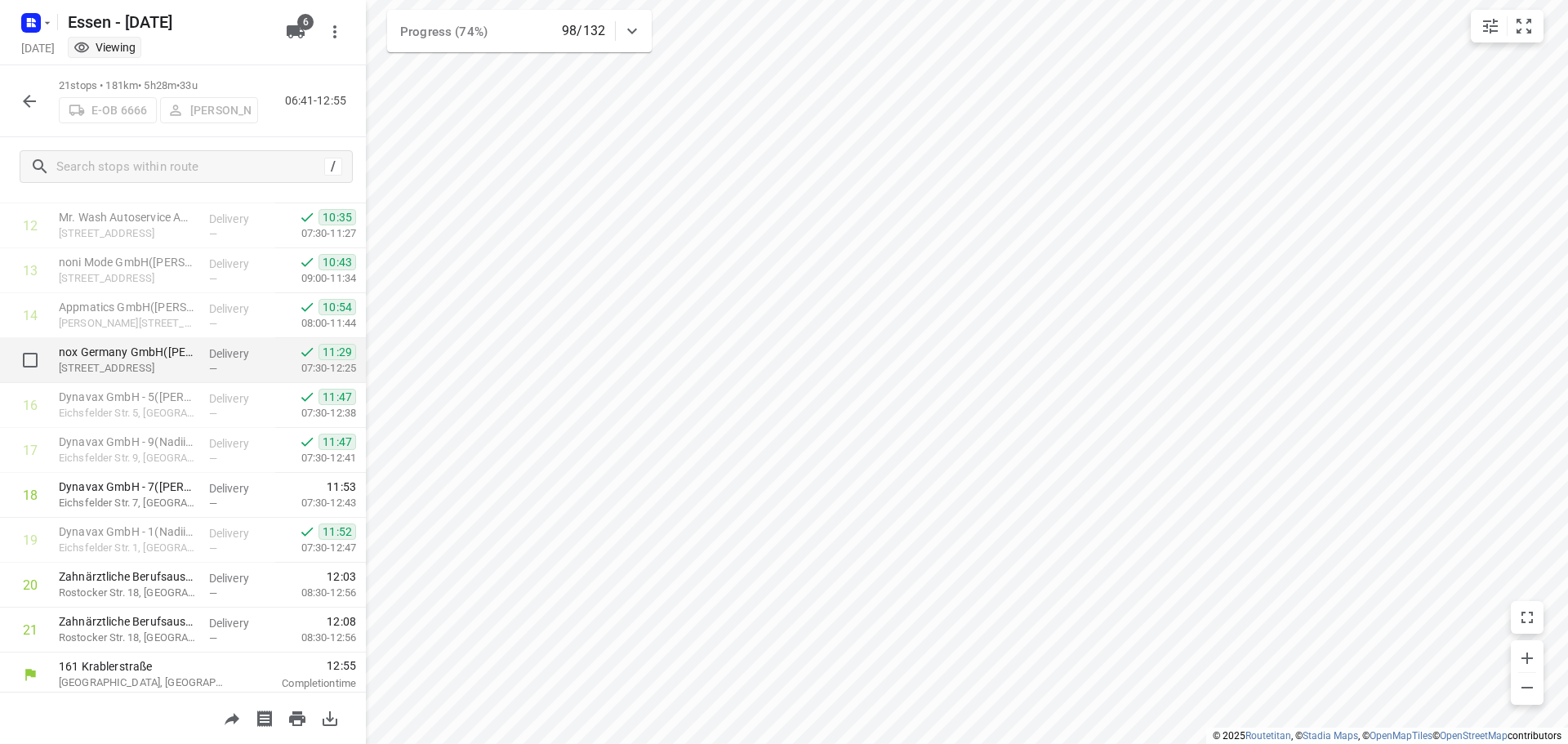
scroll to position [574, 0]
